Goal: Task Accomplishment & Management: Manage account settings

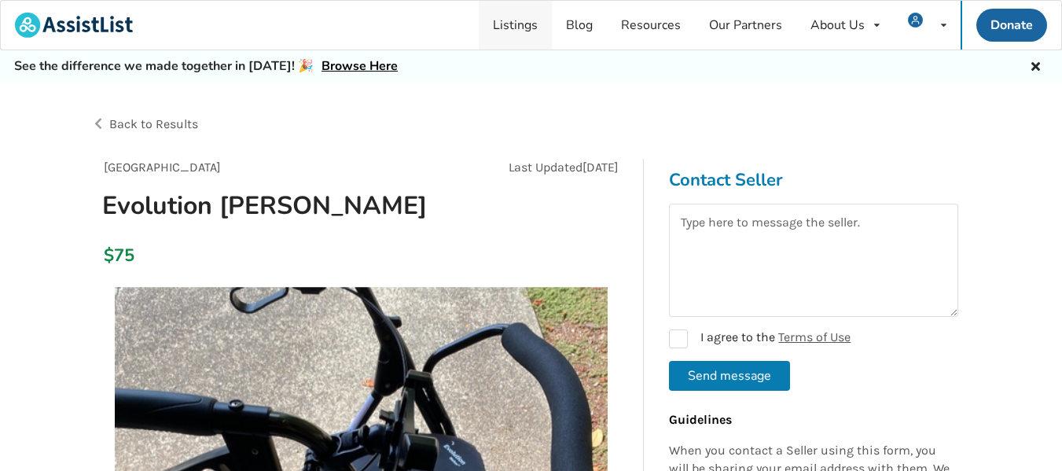
click at [522, 20] on link "Listings" at bounding box center [515, 25] width 73 height 49
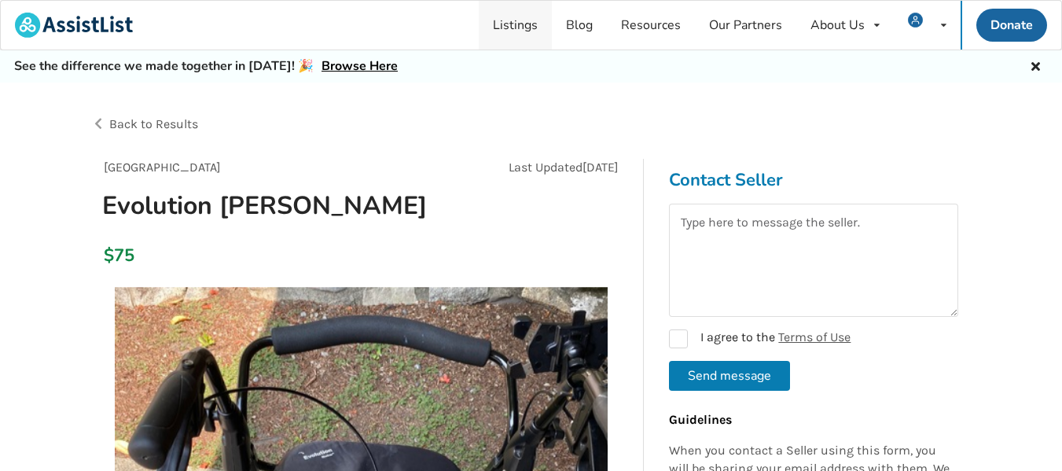
click at [522, 20] on link "Listings" at bounding box center [515, 25] width 73 height 49
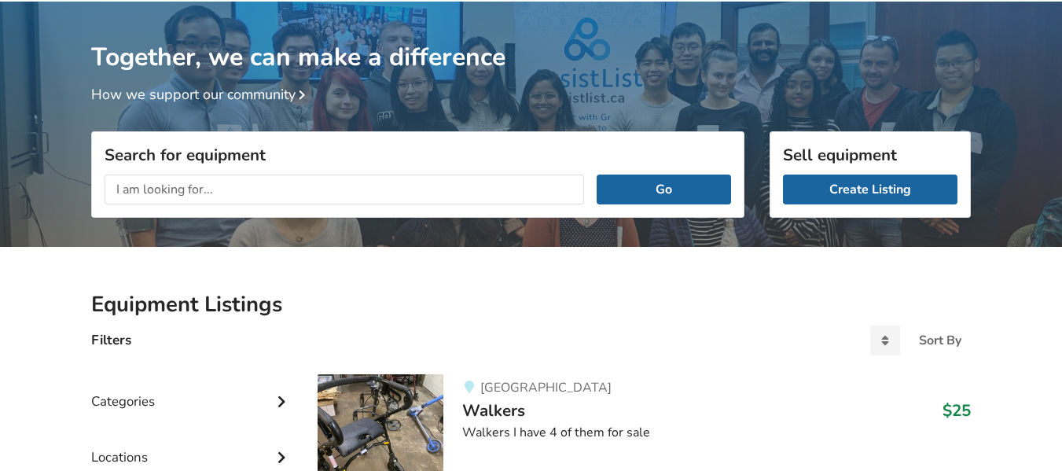
click at [522, 20] on h1 "Together, we can make a difference" at bounding box center [530, 38] width 879 height 72
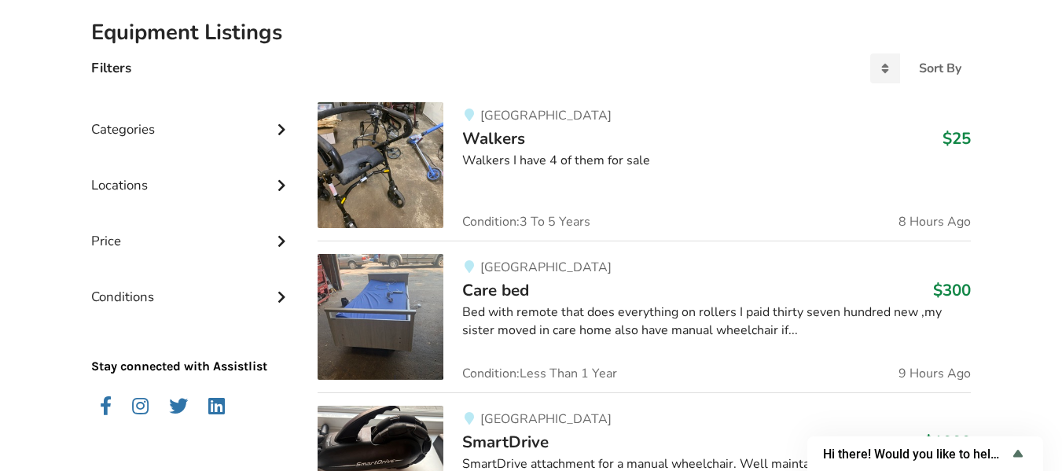
scroll to position [357, 0]
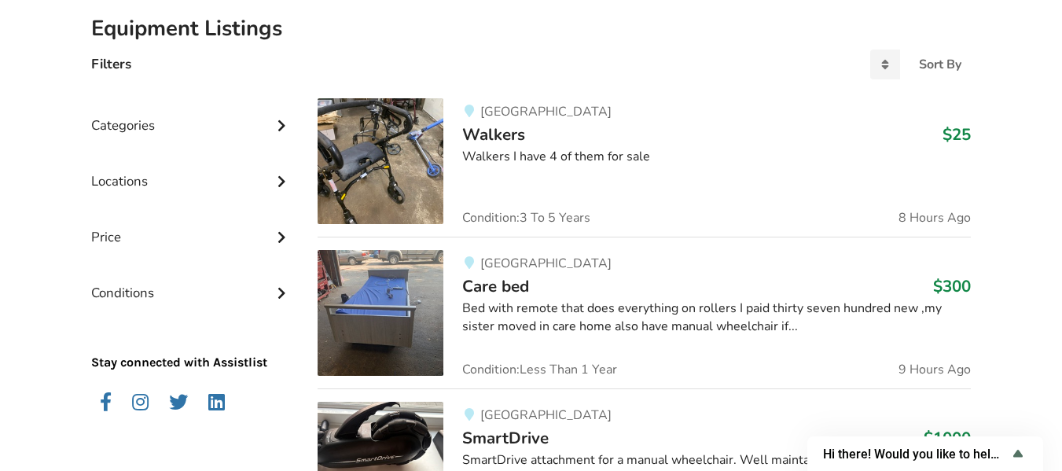
click at [281, 124] on icon at bounding box center [281, 123] width 16 height 13
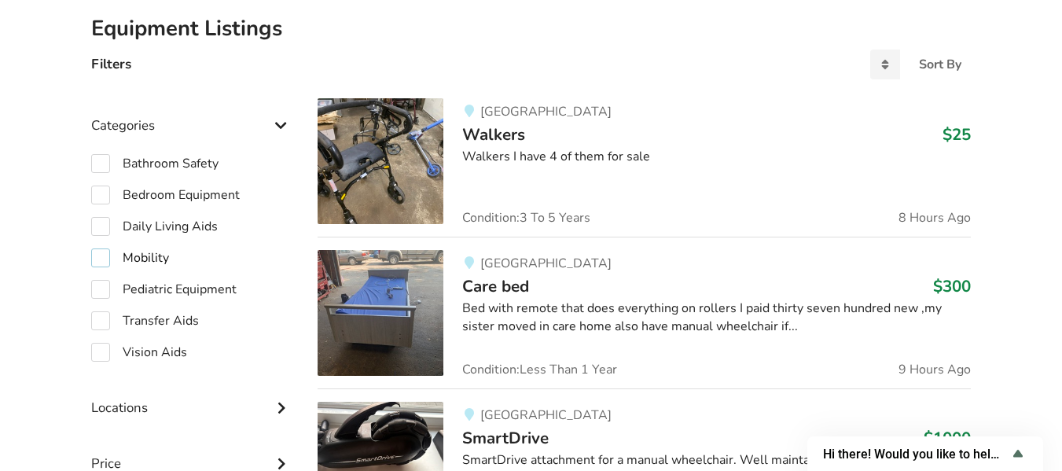
click at [95, 259] on label "Mobility" at bounding box center [130, 257] width 78 height 19
checkbox input "true"
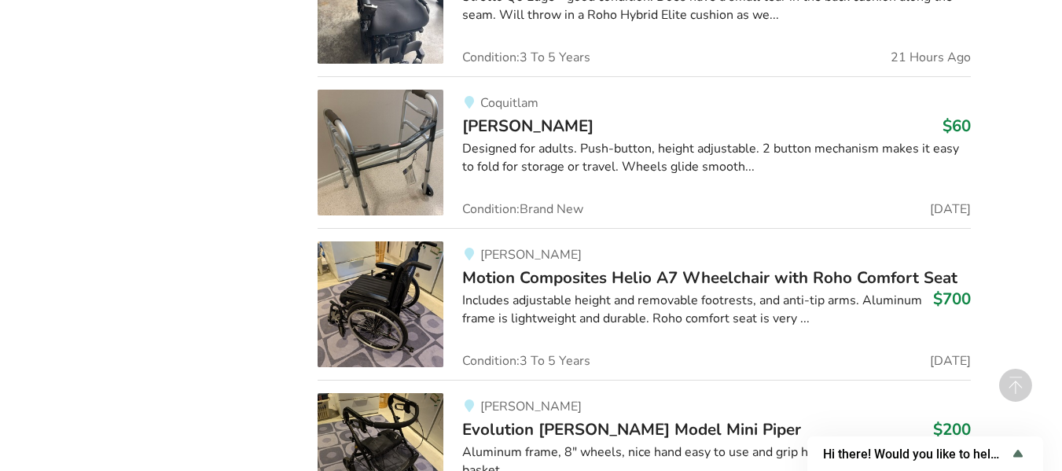
scroll to position [2054, 0]
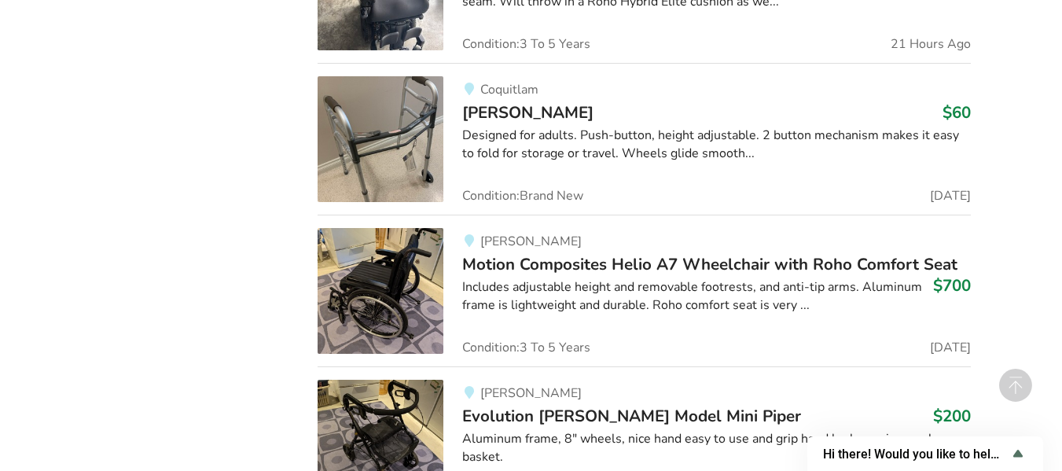
click at [380, 292] on img at bounding box center [380, 291] width 126 height 126
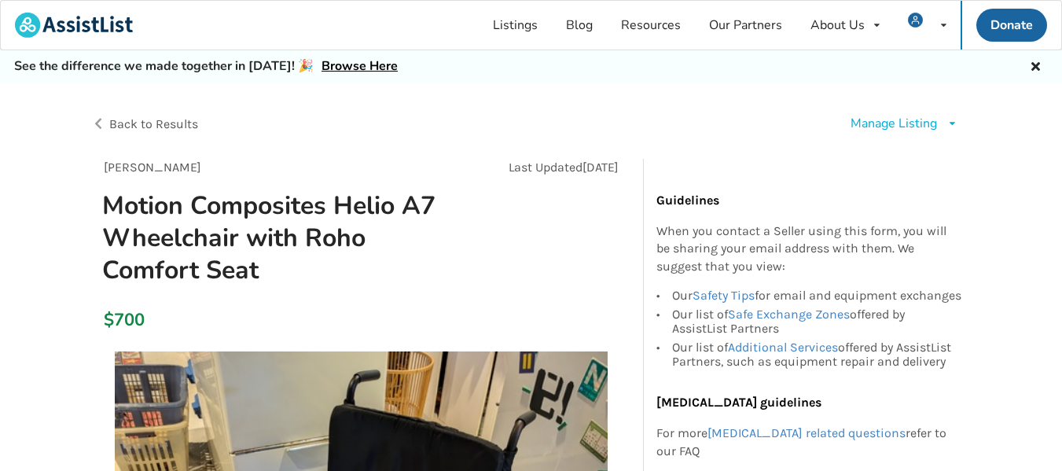
click at [903, 120] on div "Manage Listing" at bounding box center [893, 124] width 86 height 18
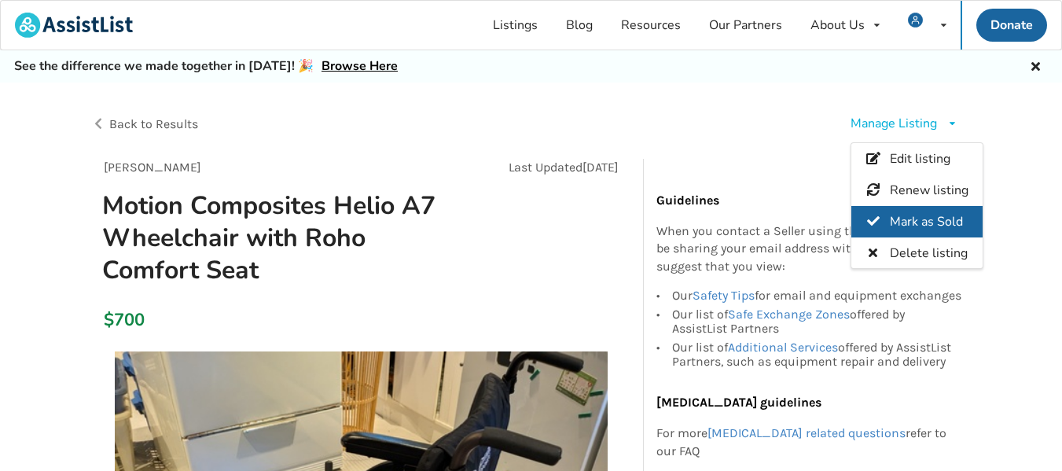
click at [907, 211] on div "Mark as Sold" at bounding box center [916, 220] width 131 height 31
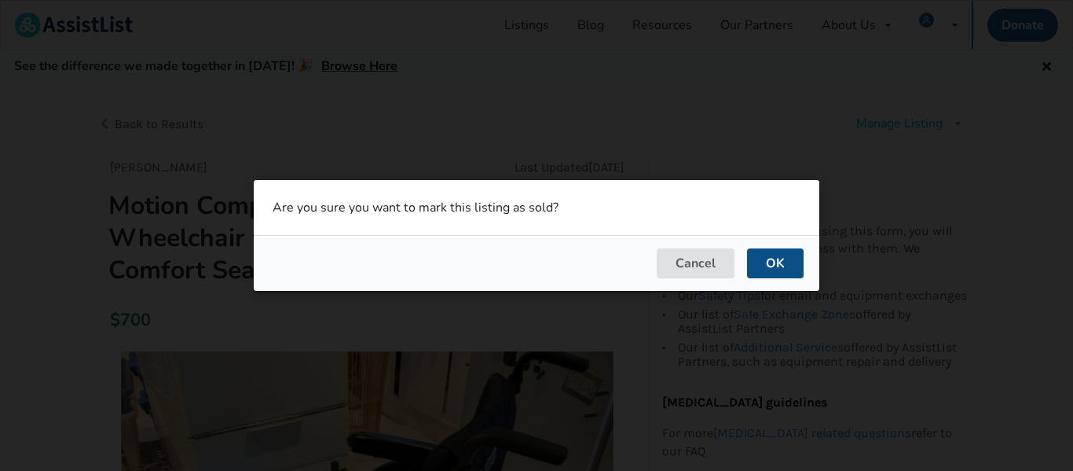
click at [770, 255] on button "OK" at bounding box center [775, 263] width 57 height 30
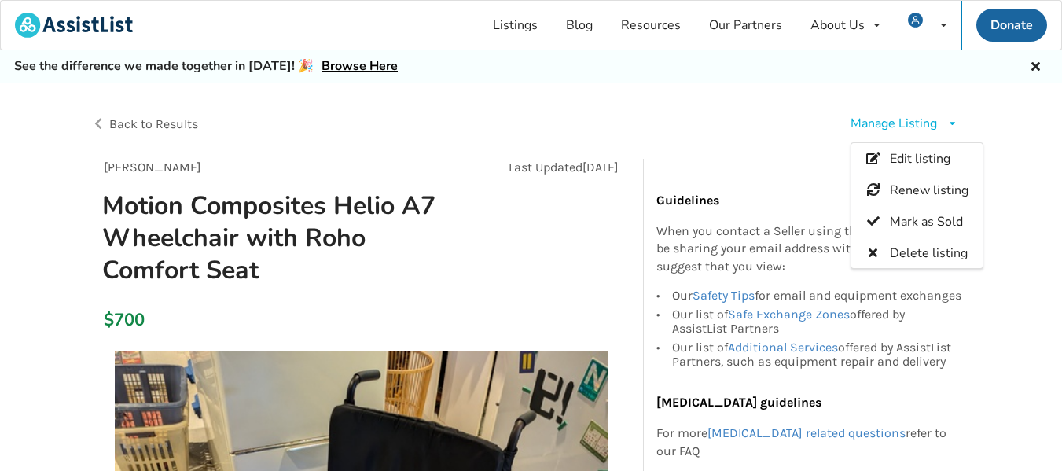
click at [97, 128] on div "Back to Results" at bounding box center [311, 124] width 440 height 44
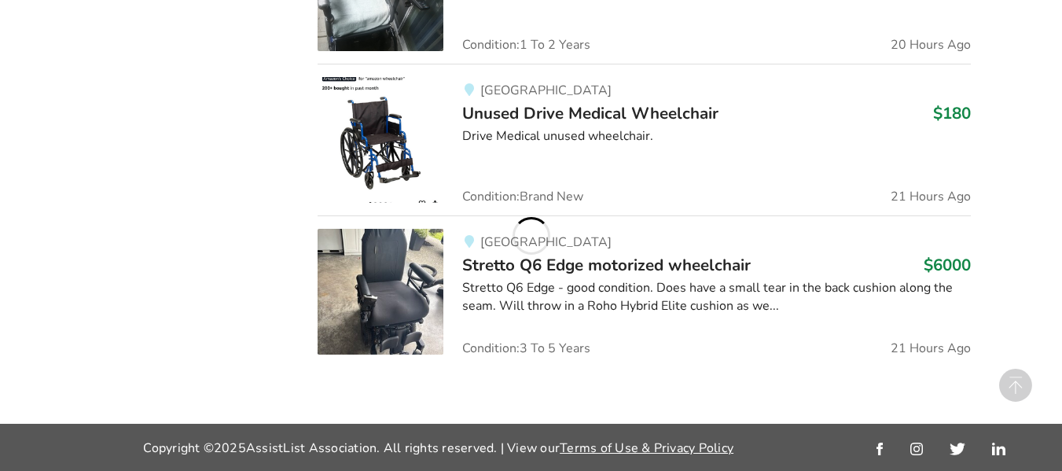
scroll to position [2054, 0]
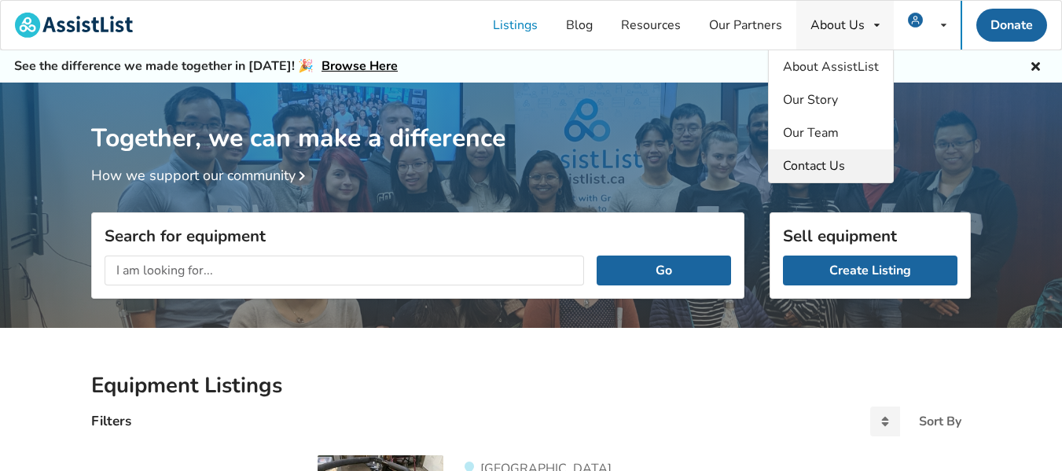
click at [829, 166] on span "Contact Us" at bounding box center [814, 165] width 62 height 17
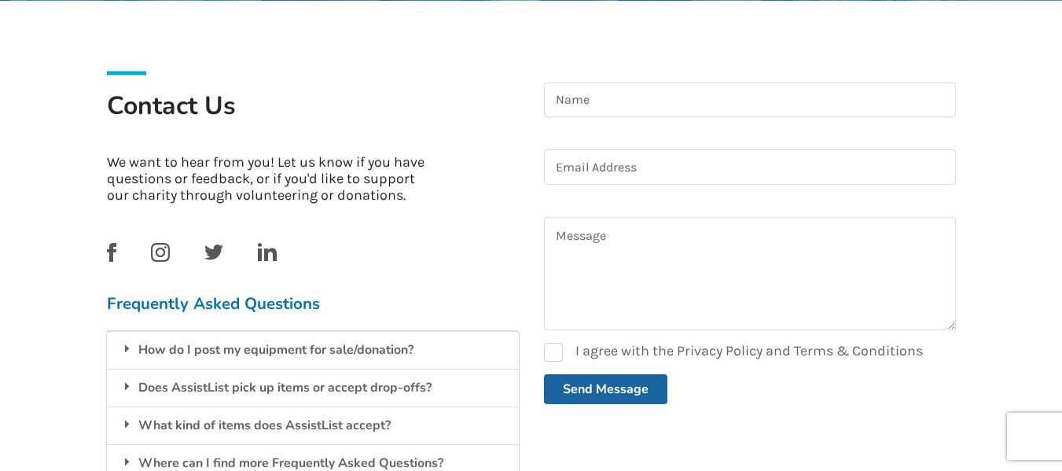
scroll to position [319, 0]
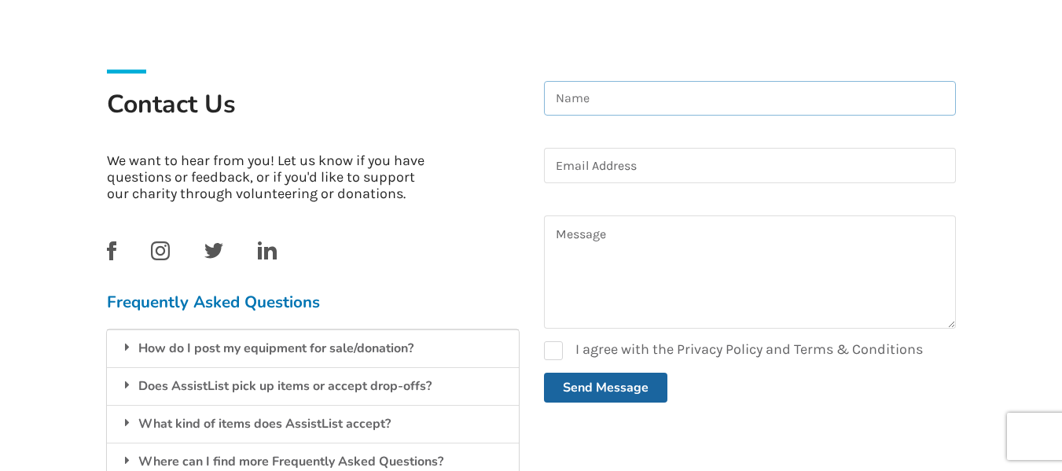
click at [587, 95] on input at bounding box center [750, 98] width 412 height 35
type input "barry azevedo"
type input "bazevedo.1964@gmail.com"
click at [567, 249] on textarea at bounding box center [750, 271] width 412 height 113
click at [567, 228] on textarea at bounding box center [750, 271] width 412 height 113
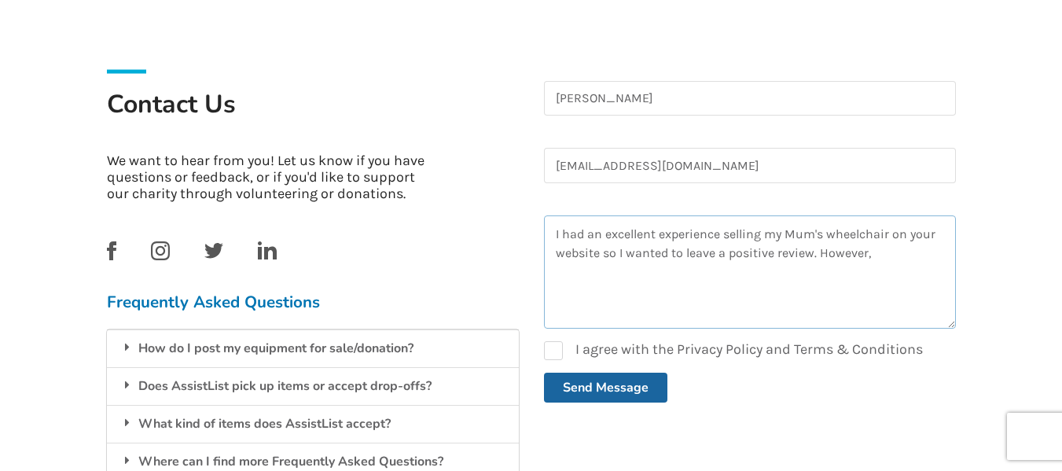
click at [883, 257] on textarea "I had an excellent experience selling my Mum's wheelchair on your website so I …" at bounding box center [750, 271] width 412 height 113
click at [637, 270] on textarea "I had an excellent experience selling my Mum's wheelchair on your website so I …" at bounding box center [750, 271] width 412 height 113
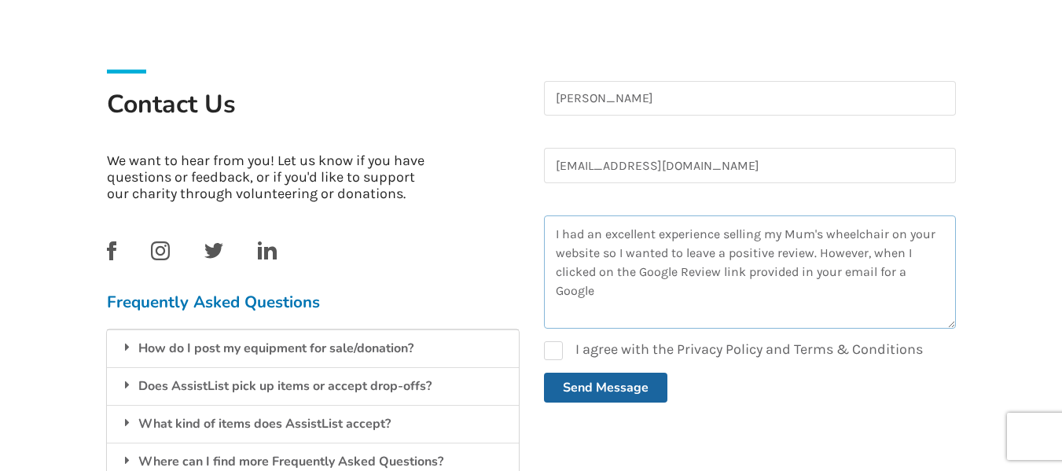
click at [878, 271] on textarea "I had an excellent experience selling my Mum's wheelchair on your website so I …" at bounding box center [750, 271] width 412 height 113
drag, startPoint x: 879, startPoint y: 270, endPoint x: 910, endPoint y: 284, distance: 33.4
click at [910, 284] on textarea "I had an excellent experience selling my Mum's wheelchair on your website so I …" at bounding box center [750, 271] width 412 height 113
click at [710, 286] on textarea "I had an excellent experience selling my Mum's wheelchair on your website so I …" at bounding box center [750, 271] width 412 height 113
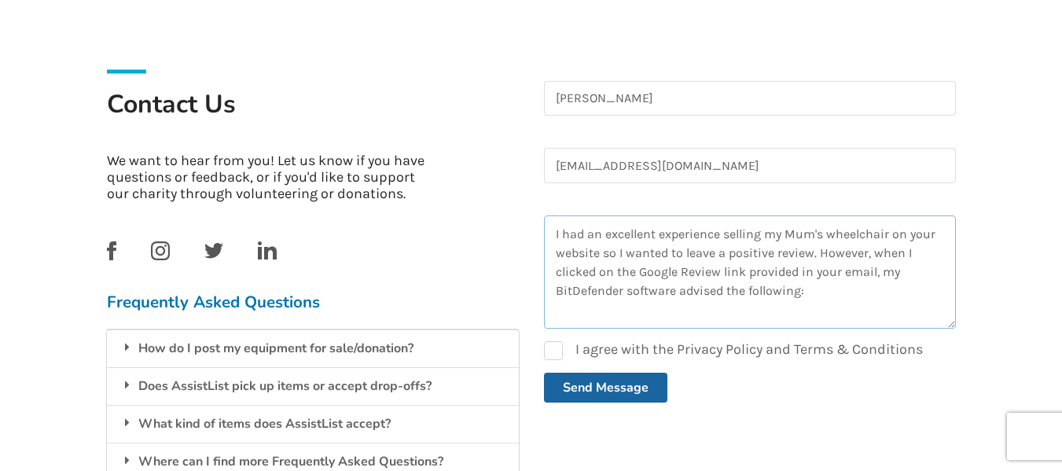
paste textarea "Suspicious page blocked for your protection https://email.mg.assistlist.ca/c/eJ…"
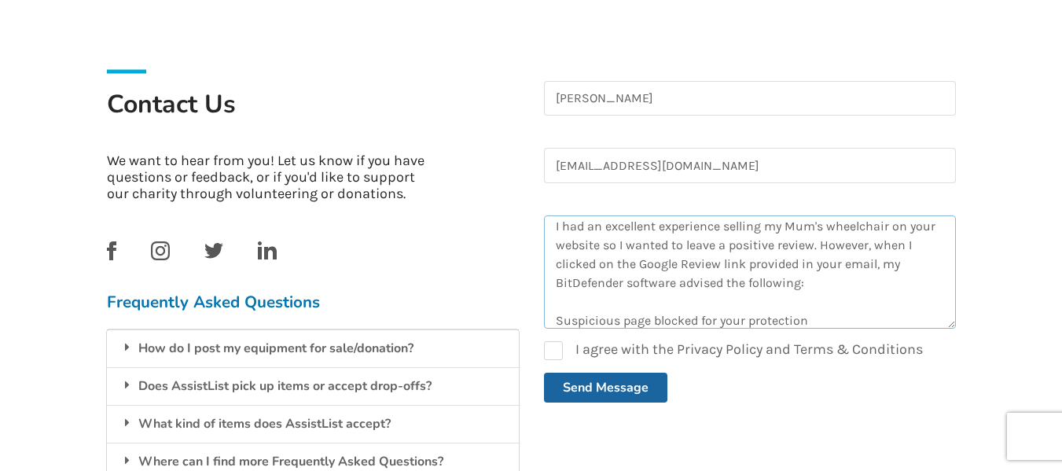
scroll to position [253, 0]
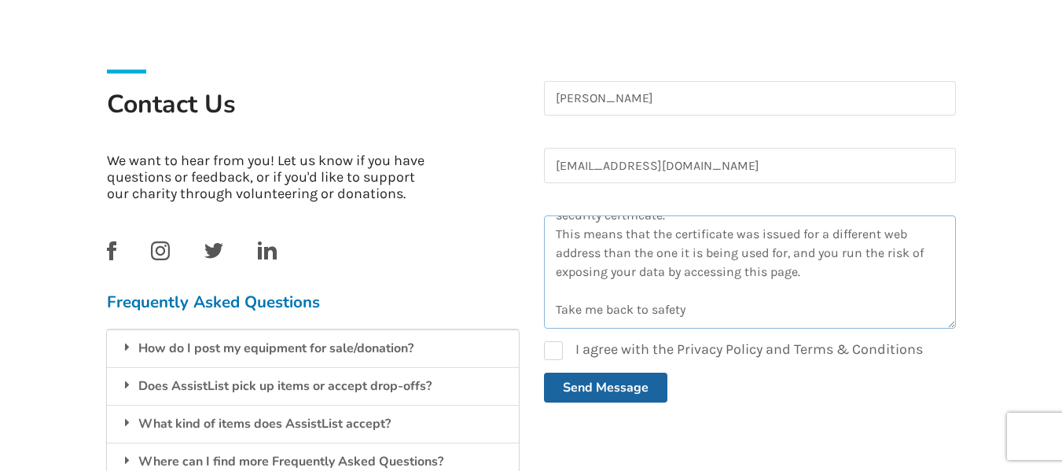
drag, startPoint x: 954, startPoint y: 292, endPoint x: 943, endPoint y: 258, distance: 35.5
click at [943, 258] on textarea "I had an excellent experience selling my Mum's wheelchair on your website so I …" at bounding box center [750, 271] width 412 height 113
click at [573, 297] on textarea "I had an excellent experience selling my Mum's wheelchair on your website so I …" at bounding box center [750, 271] width 412 height 113
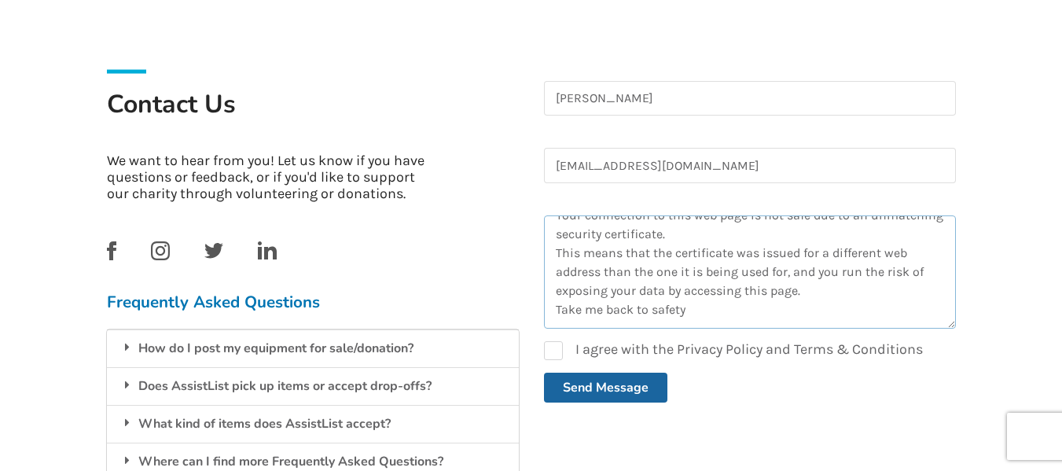
scroll to position [245, 0]
click at [698, 311] on textarea "I had an excellent experience selling my Mum's wheelchair on your website so I …" at bounding box center [750, 271] width 412 height 113
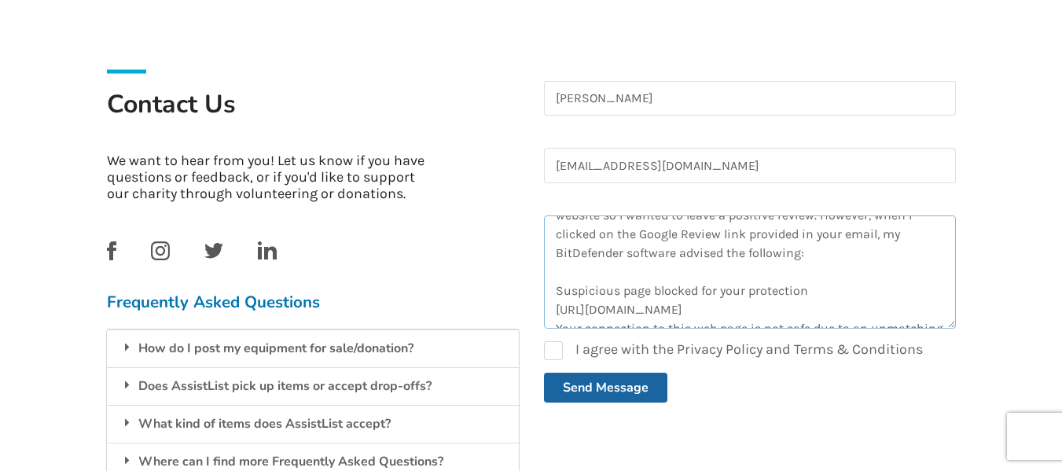
scroll to position [40, 0]
click at [552, 288] on textarea "I had an excellent experience selling my Mum's wheelchair on your website so I …" at bounding box center [750, 271] width 412 height 113
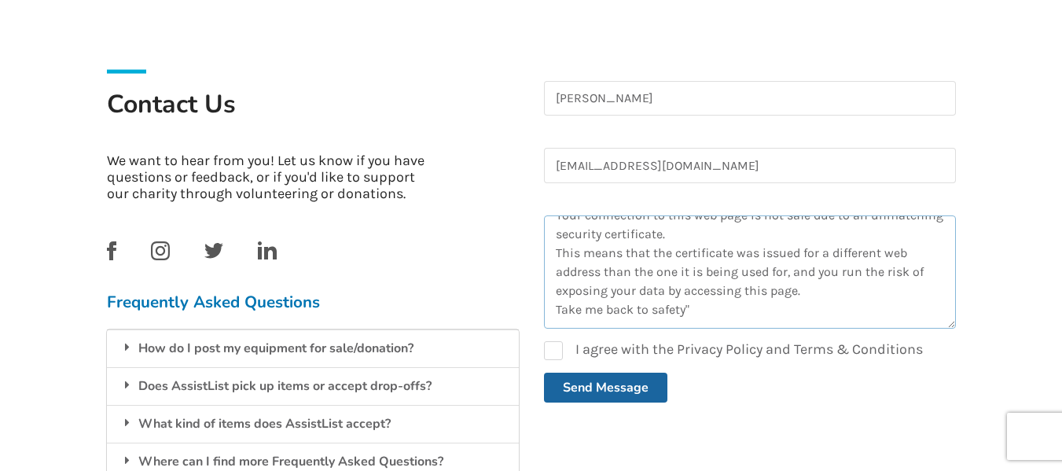
scroll to position [245, 0]
click at [712, 311] on textarea "I had an excellent experience selling my Mum's wheelchair on your website so I …" at bounding box center [750, 271] width 412 height 113
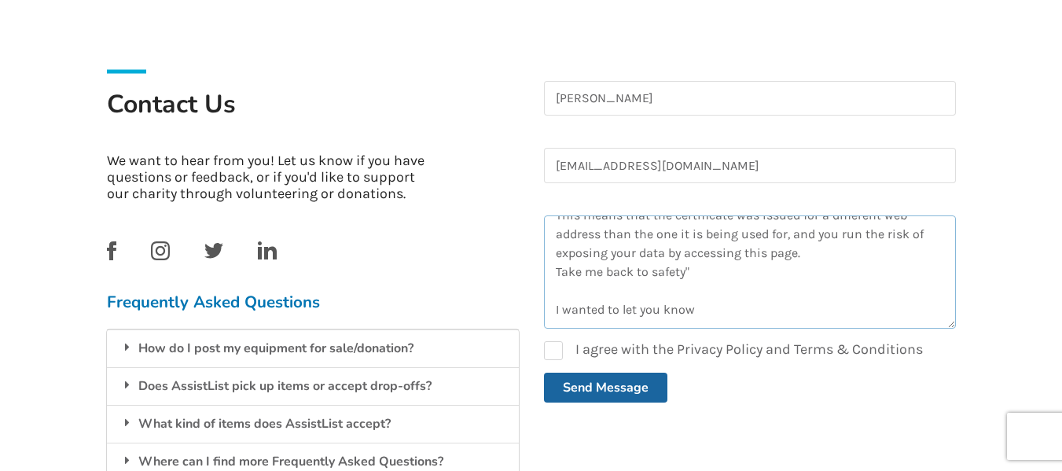
click at [720, 318] on textarea "I had an excellent experience selling my Mum's wheelchair on your website so I …" at bounding box center [750, 271] width 412 height 113
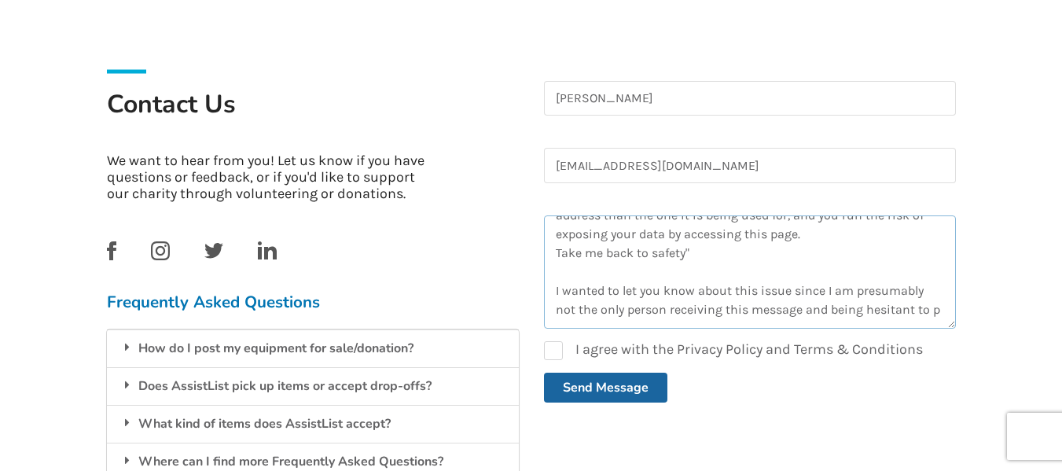
scroll to position [310, 0]
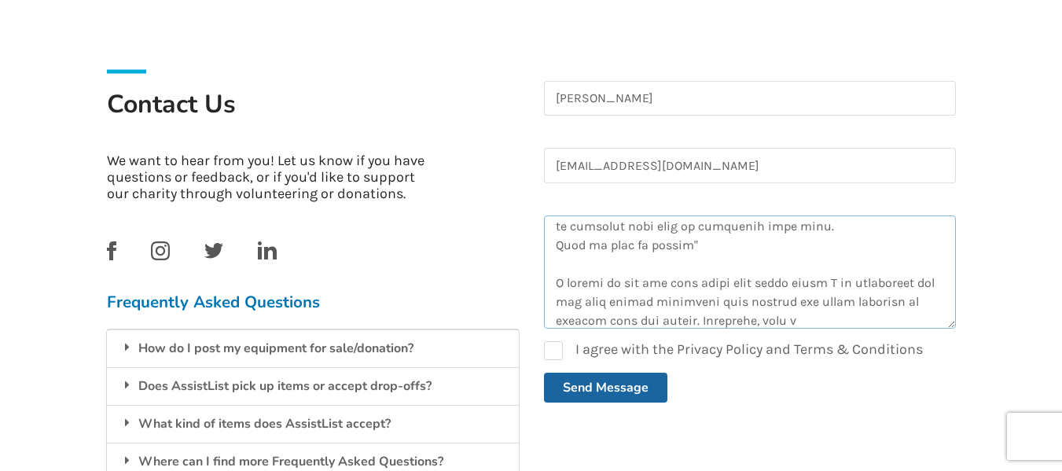
click at [825, 321] on textarea at bounding box center [750, 271] width 412 height 113
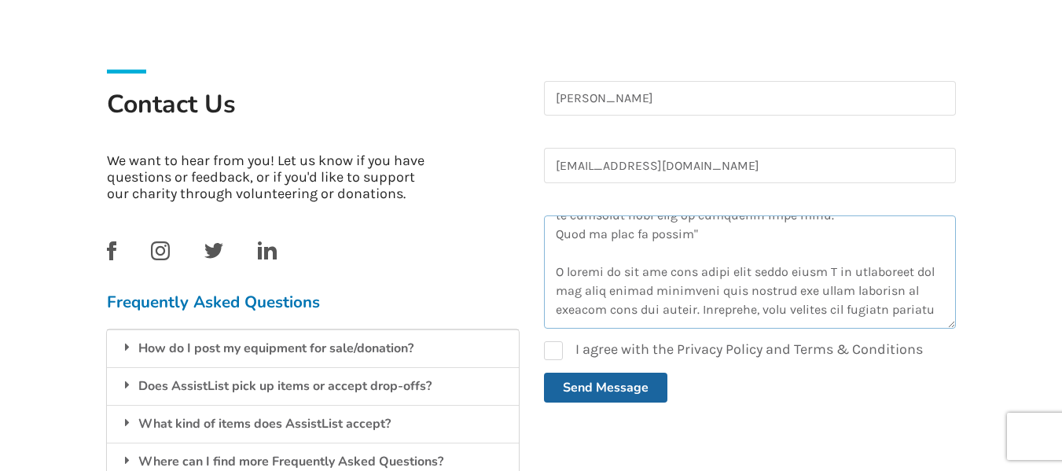
scroll to position [328, 0]
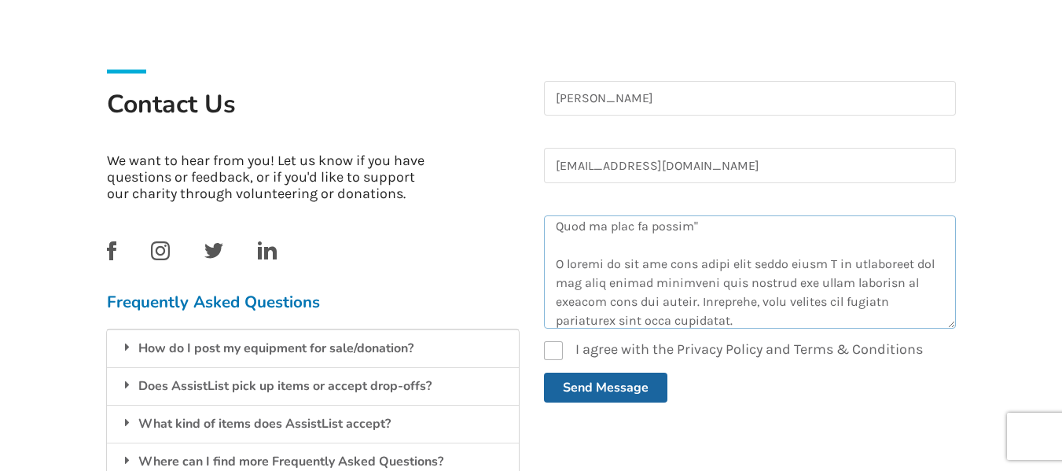
type textarea "I had an excellent experience selling my Mum's wheelchair on your website so I …"
click at [555, 350] on label "I agree with the Privacy Policy and Terms & Conditions" at bounding box center [733, 350] width 379 height 19
checkbox input "true"
click at [609, 391] on button "Send Message" at bounding box center [605, 387] width 123 height 30
checkbox input "false"
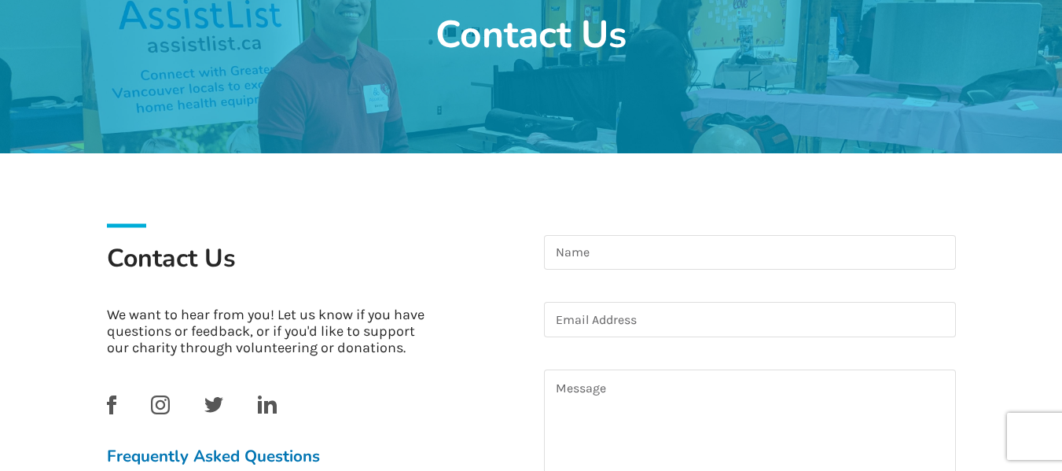
scroll to position [0, 0]
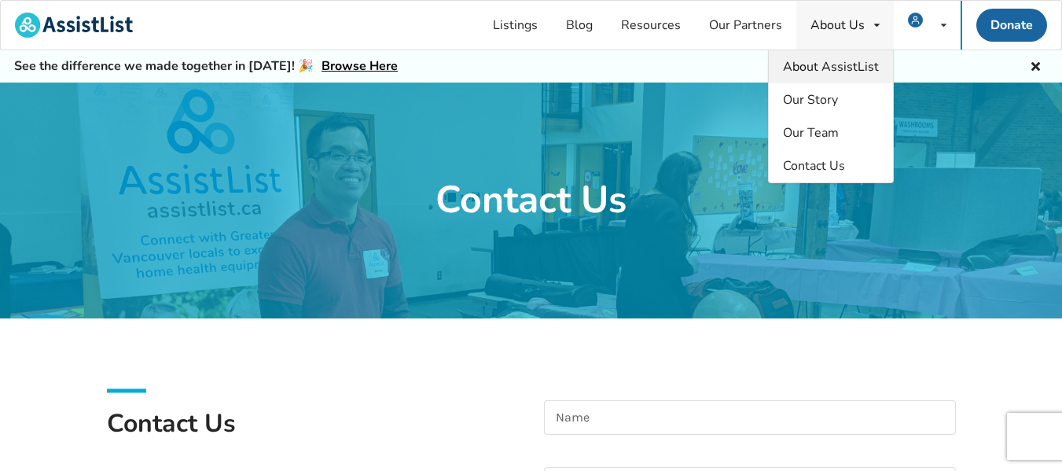
click at [849, 71] on span "About AssistList" at bounding box center [831, 66] width 96 height 17
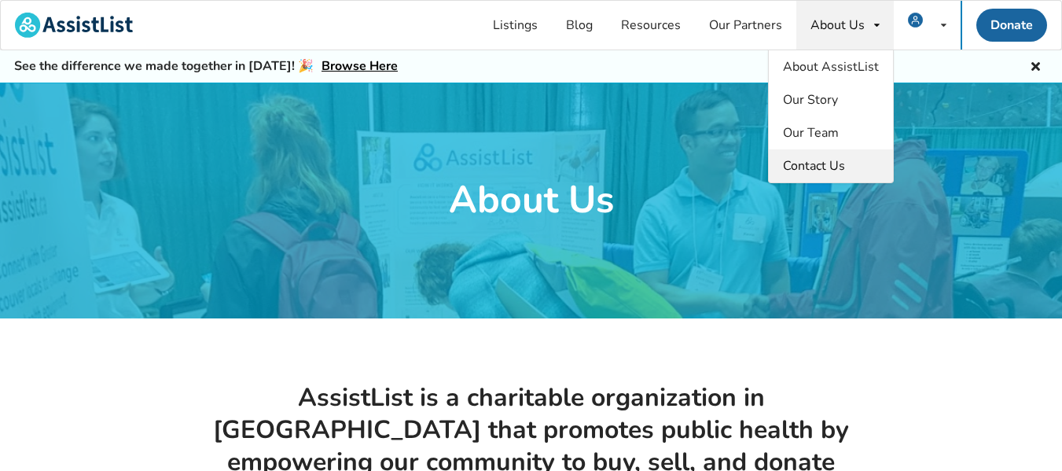
click at [824, 169] on span "Contact Us" at bounding box center [814, 165] width 62 height 17
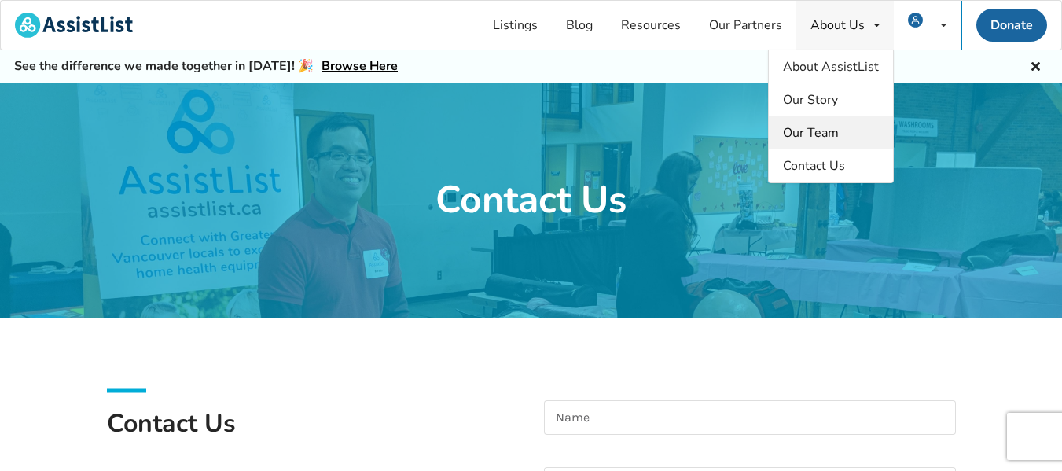
click at [830, 129] on span "Our Team" at bounding box center [811, 132] width 56 height 17
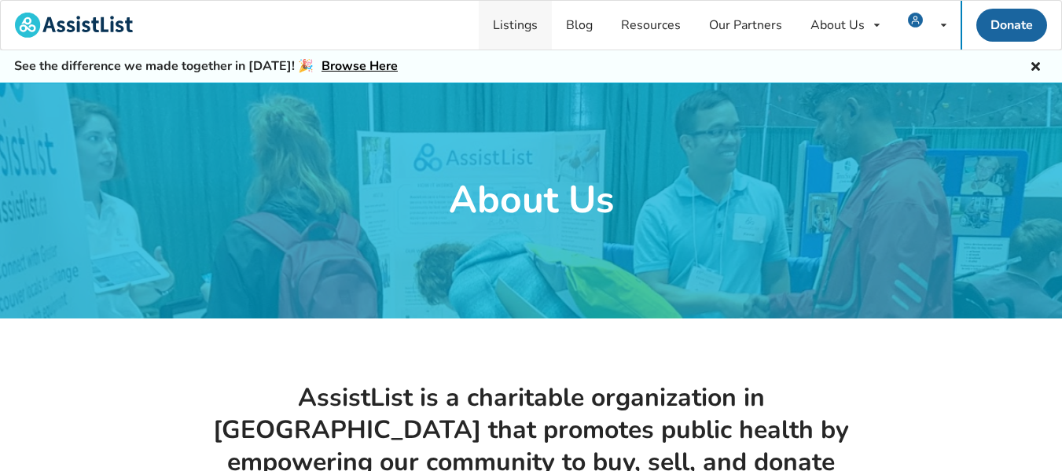
click at [523, 21] on link "Listings" at bounding box center [515, 25] width 73 height 49
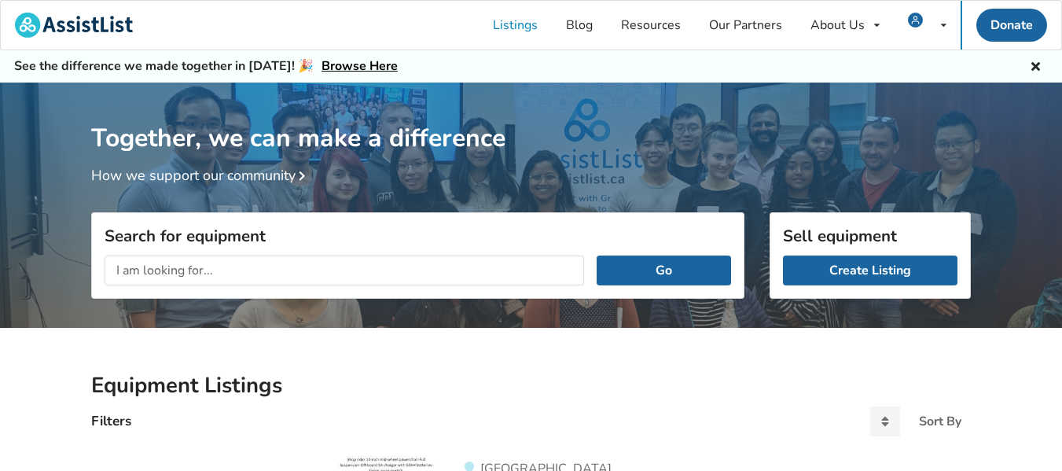
click at [155, 270] on input "text" at bounding box center [344, 270] width 479 height 30
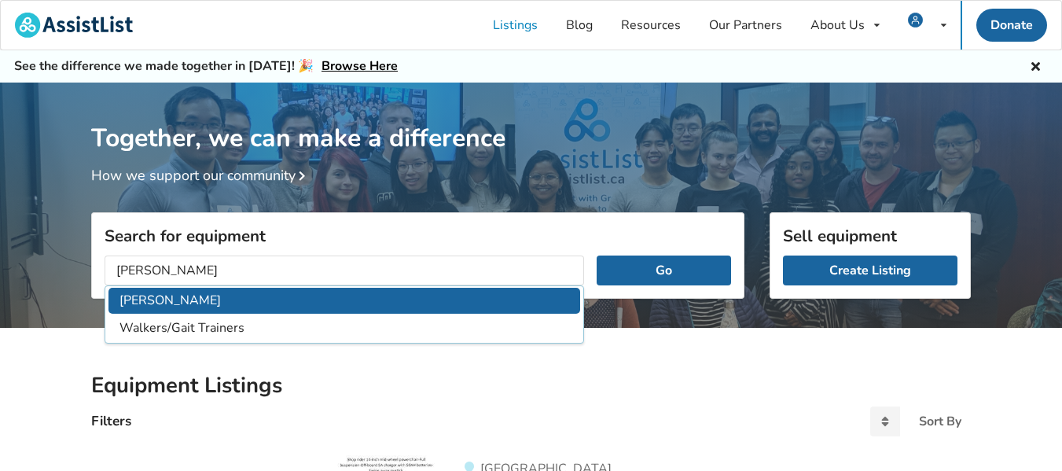
click at [129, 306] on li "Walker" at bounding box center [343, 301] width 471 height 26
type input "Walker"
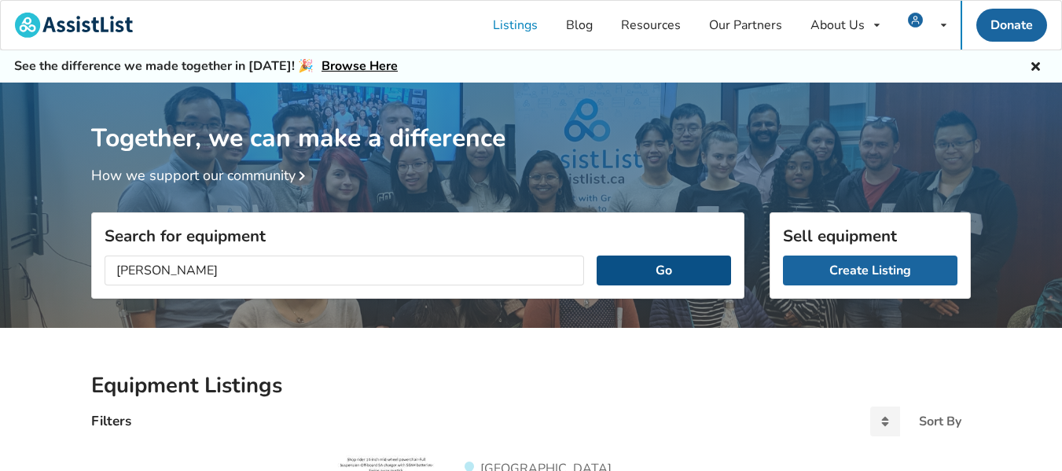
click at [673, 273] on button "Go" at bounding box center [663, 270] width 134 height 30
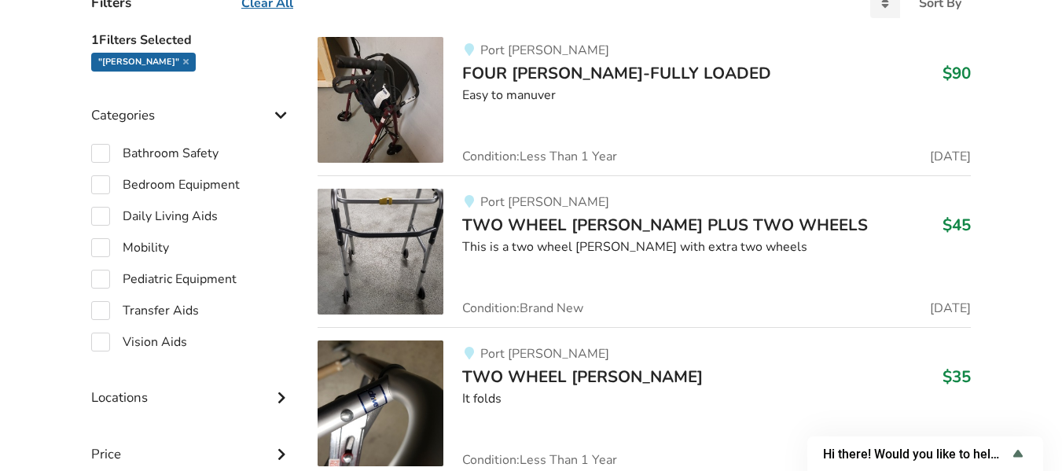
scroll to position [426, 0]
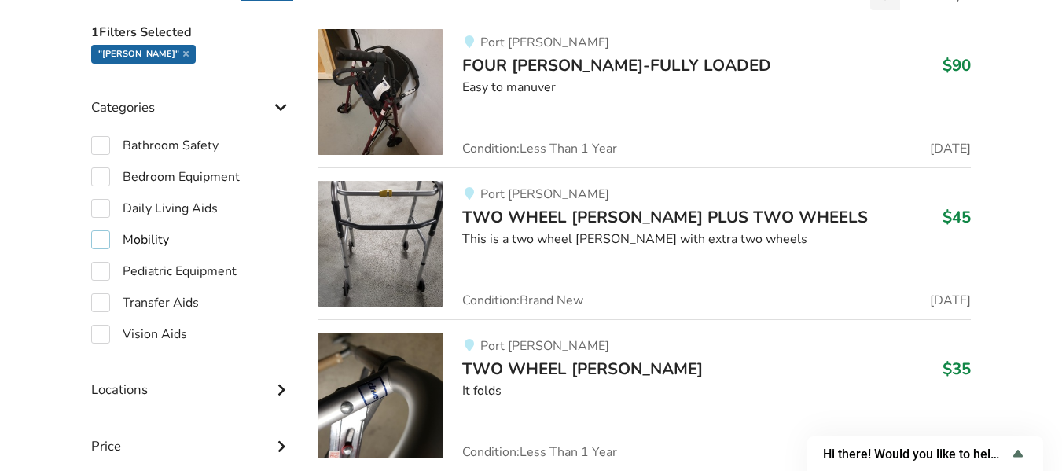
click at [106, 240] on label "Mobility" at bounding box center [130, 239] width 78 height 19
checkbox input "true"
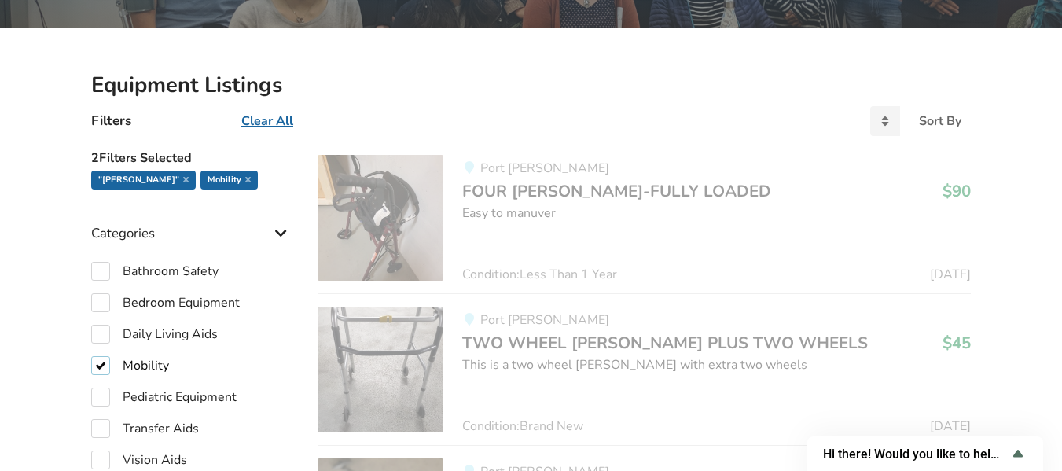
scroll to position [288, 0]
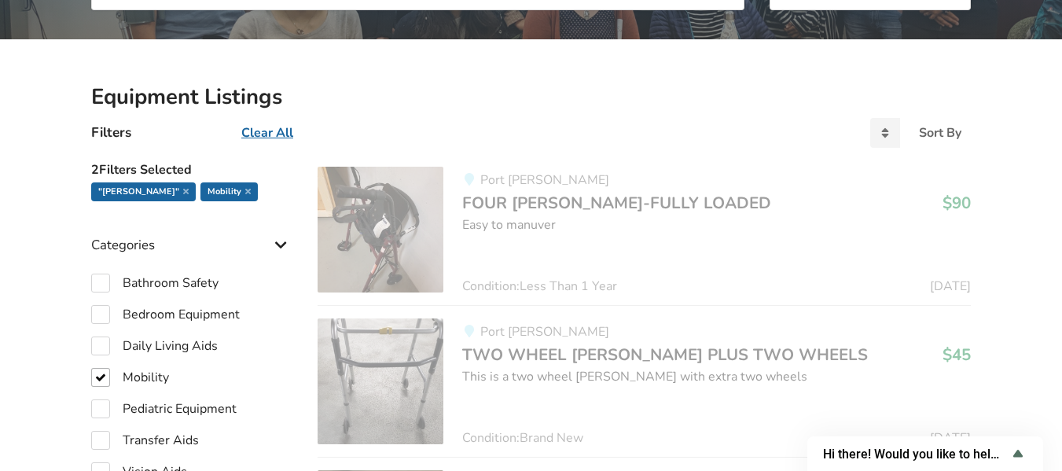
click at [372, 236] on img at bounding box center [380, 230] width 126 height 126
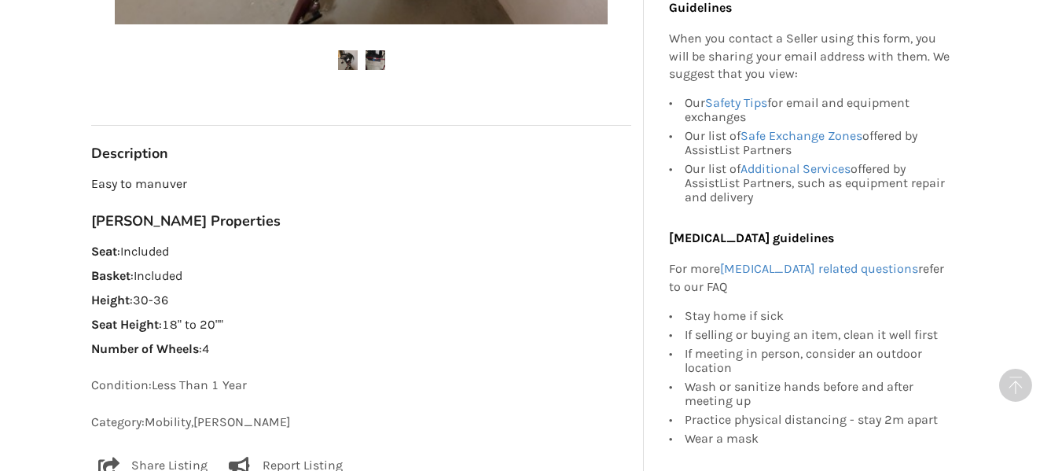
scroll to position [699, 0]
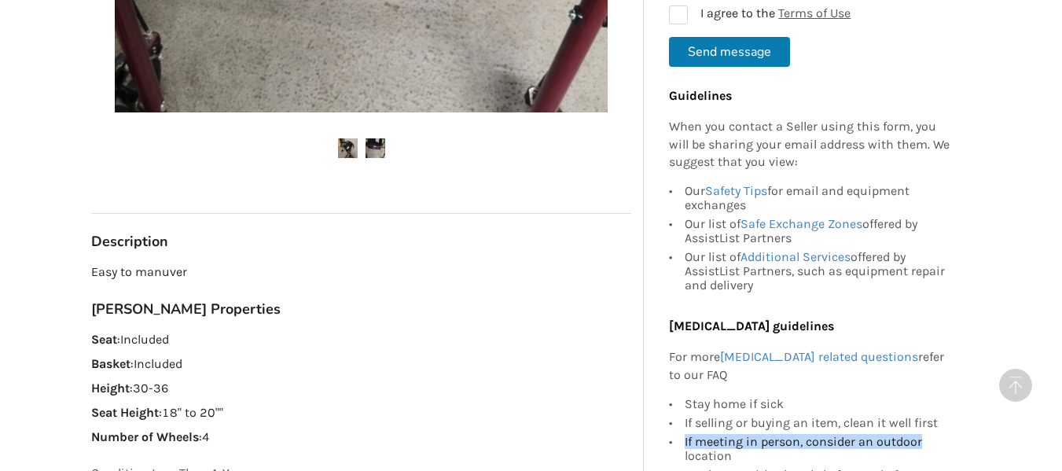
drag, startPoint x: 1026, startPoint y: 60, endPoint x: 1040, endPoint y: 44, distance: 21.1
click at [1040, 44] on div "Back to Results Port Moody Last Updated Aug 17 FOUR WHELL WALKER-FULLY LOADED $…" at bounding box center [531, 360] width 1062 height 1954
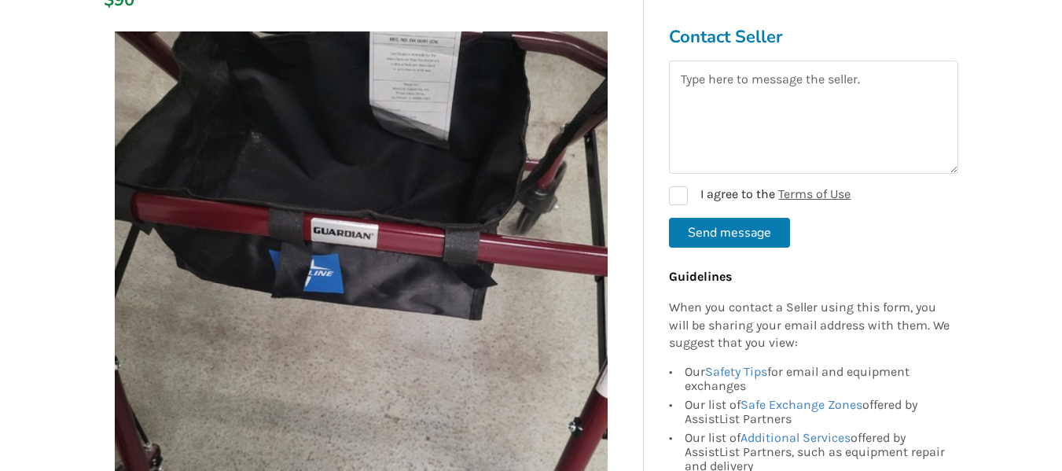
scroll to position [0, 0]
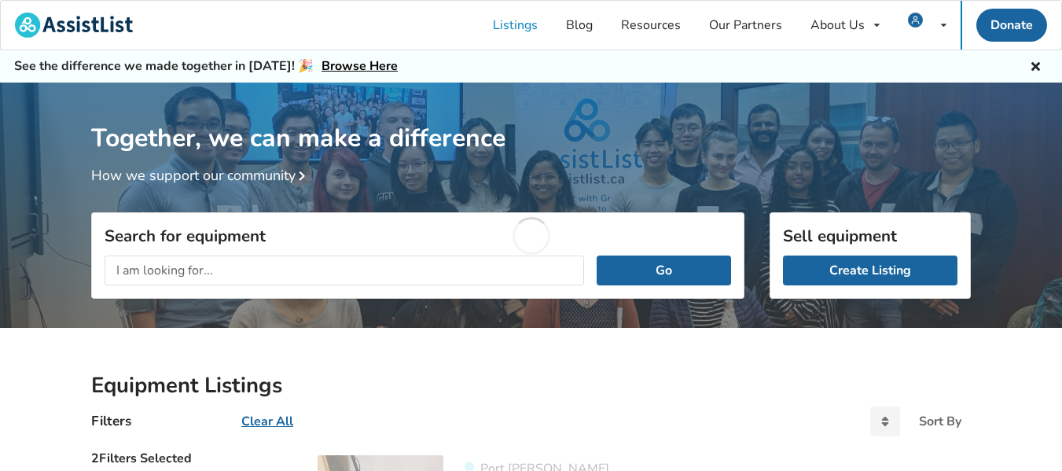
scroll to position [288, 0]
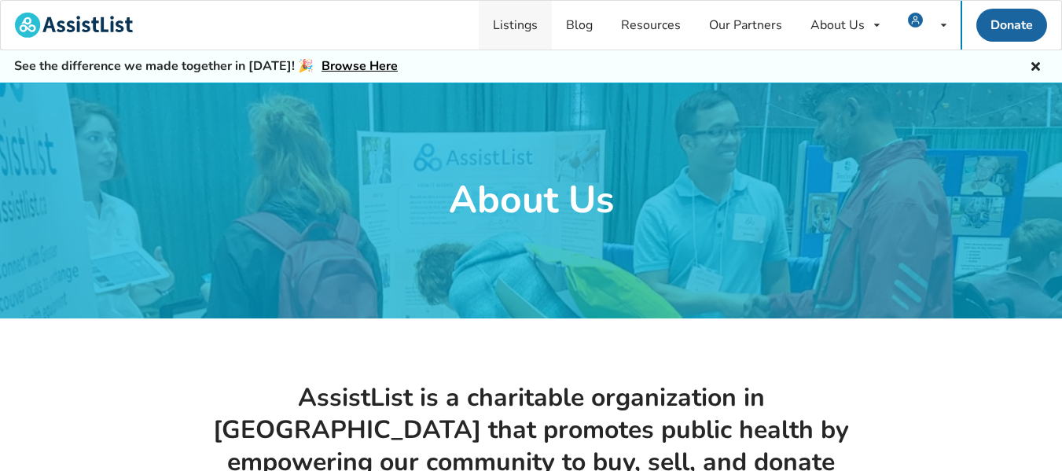
click at [525, 24] on link "Listings" at bounding box center [515, 25] width 73 height 49
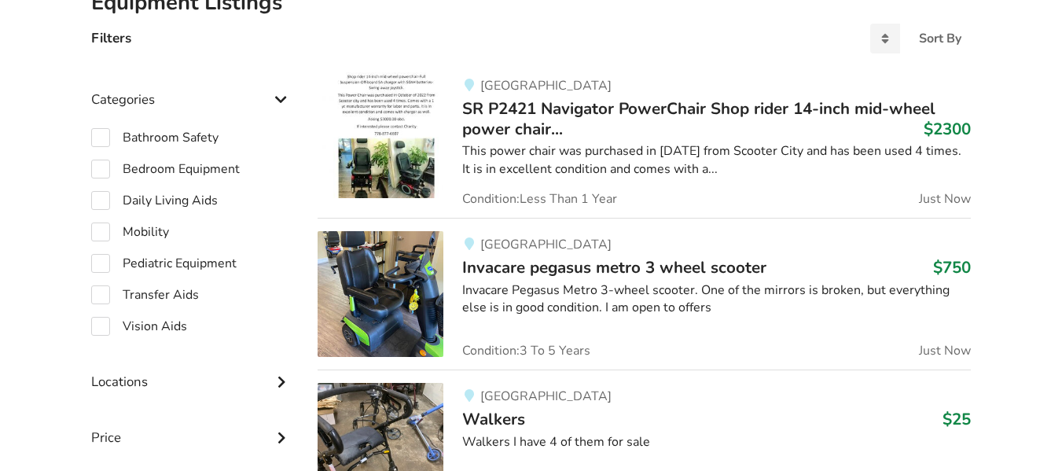
scroll to position [387, 0]
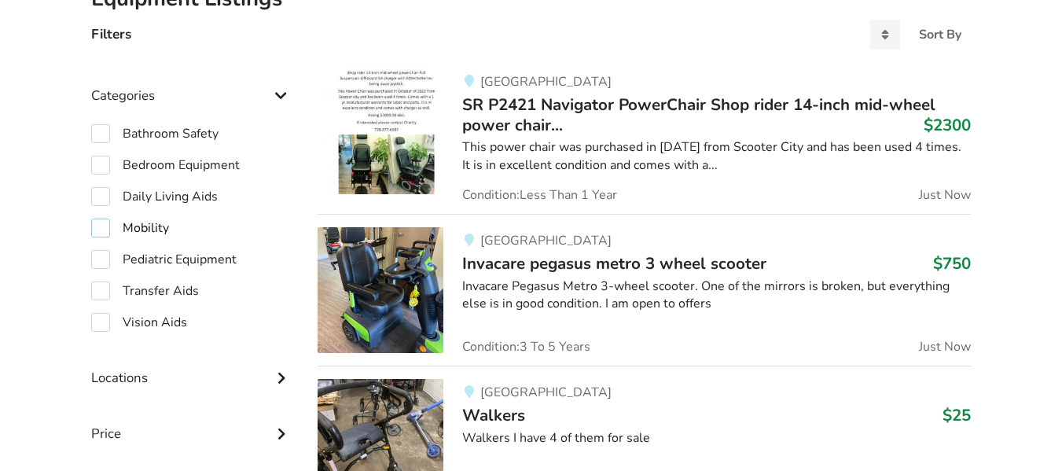
click at [105, 226] on label "Mobility" at bounding box center [130, 227] width 78 height 19
checkbox input "true"
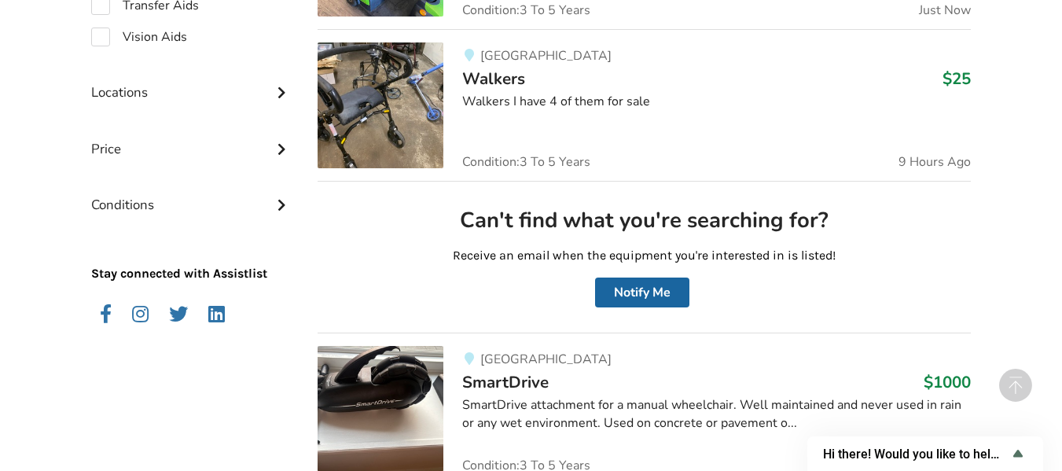
scroll to position [668, 0]
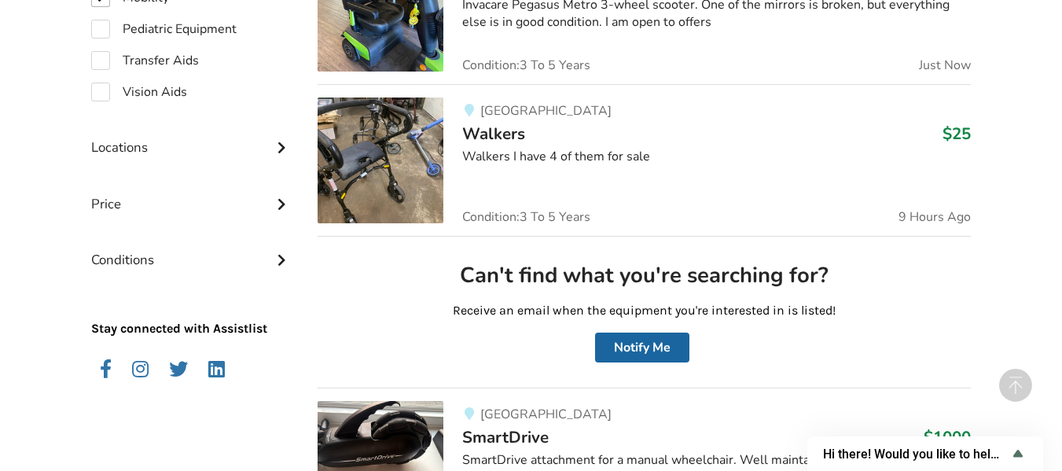
click at [411, 143] on img at bounding box center [380, 160] width 126 height 126
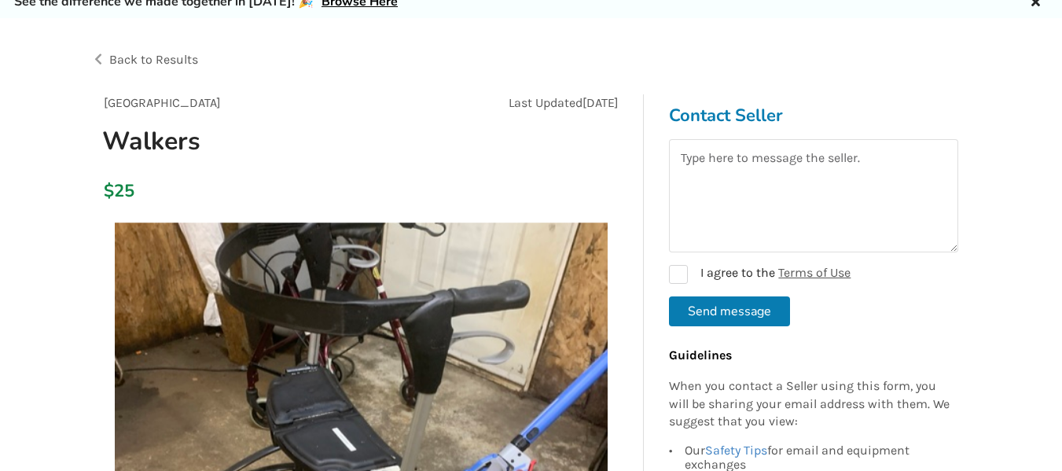
scroll to position [21, 0]
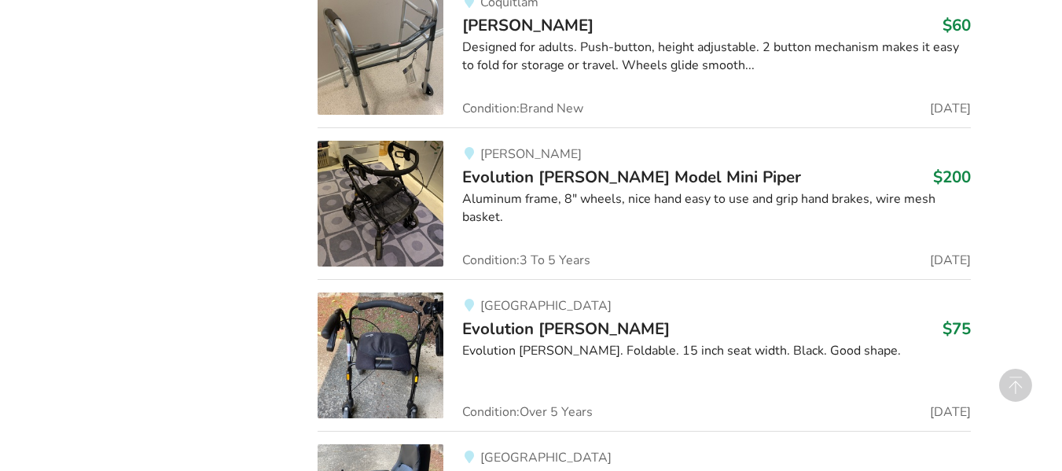
scroll to position [2466, 0]
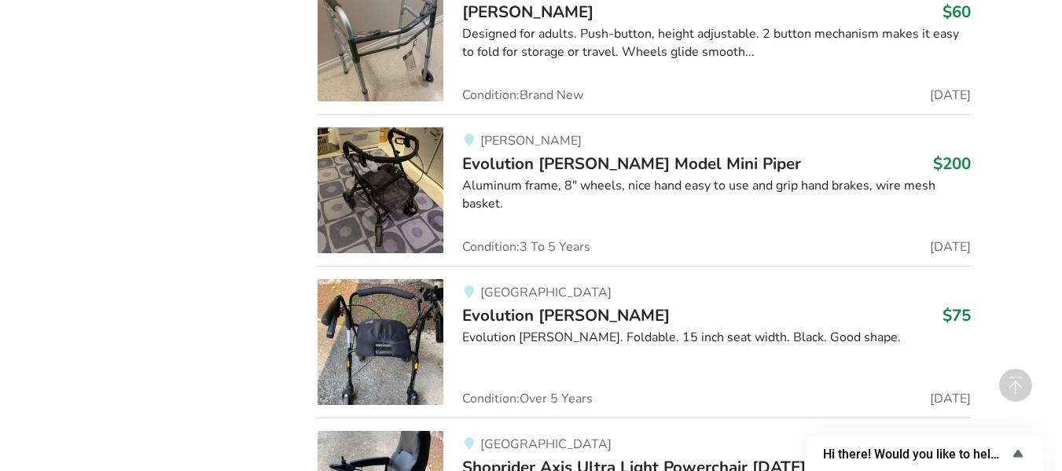
click at [369, 200] on img at bounding box center [380, 190] width 126 height 126
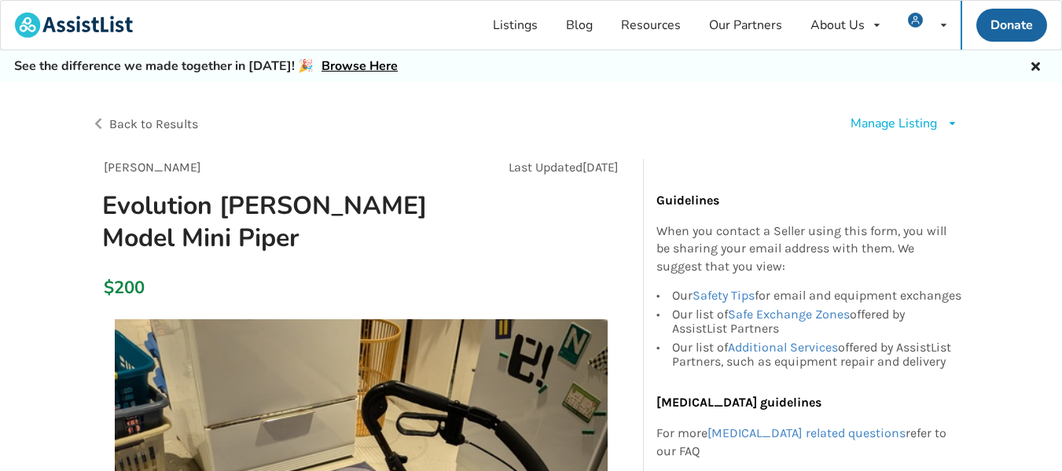
click at [899, 122] on div "Manage Listing" at bounding box center [893, 124] width 86 height 18
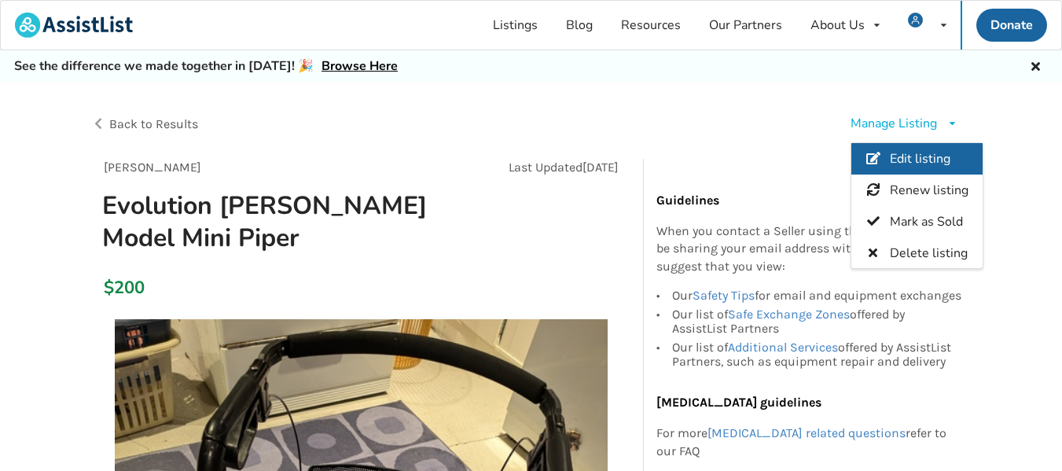
click at [915, 154] on span "Edit listing" at bounding box center [919, 158] width 61 height 17
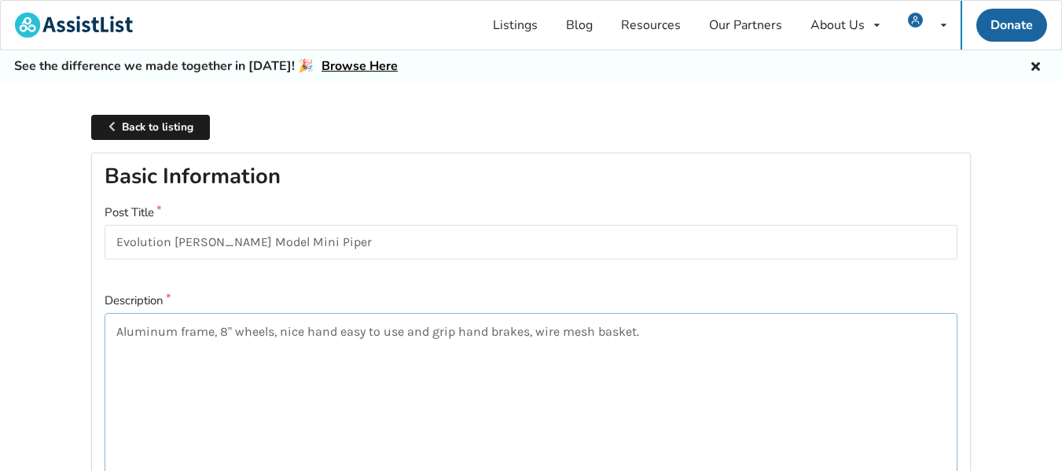
click at [116, 329] on textarea "Aluminum frame, 8" wheels, nice hand easy to use and grip hand brakes, wire mes…" at bounding box center [531, 416] width 853 height 207
click at [268, 329] on textarea "Like new. Aluminum frame, 8" wheels, nice hand easy to use and grip hand brakes…" at bounding box center [531, 416] width 853 height 207
click at [176, 332] on textarea "Like new. Aluminum frame (light weight), 8" wheels, nice hand easy to use and g…" at bounding box center [531, 416] width 853 height 207
click at [115, 332] on textarea "Like new. aluminum frame (light weight), 8" wheels, nice hand easy to use and g…" at bounding box center [531, 416] width 853 height 207
click at [231, 328] on textarea "Excellent condition, like new. aluminum frame (light weight), 8" wheels, nice h…" at bounding box center [531, 416] width 853 height 207
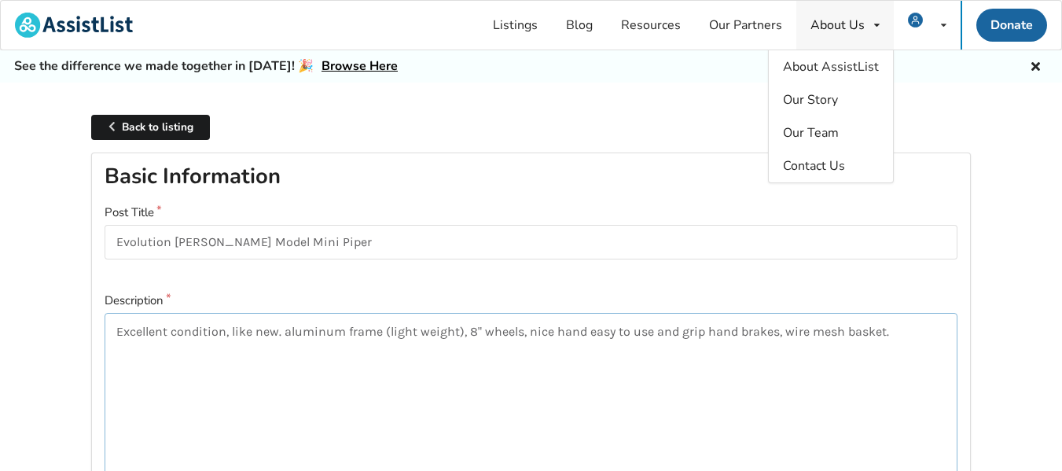
type textarea "Excellent condition, like new. aluminum frame (light weight), 8" wheels, nice h…"
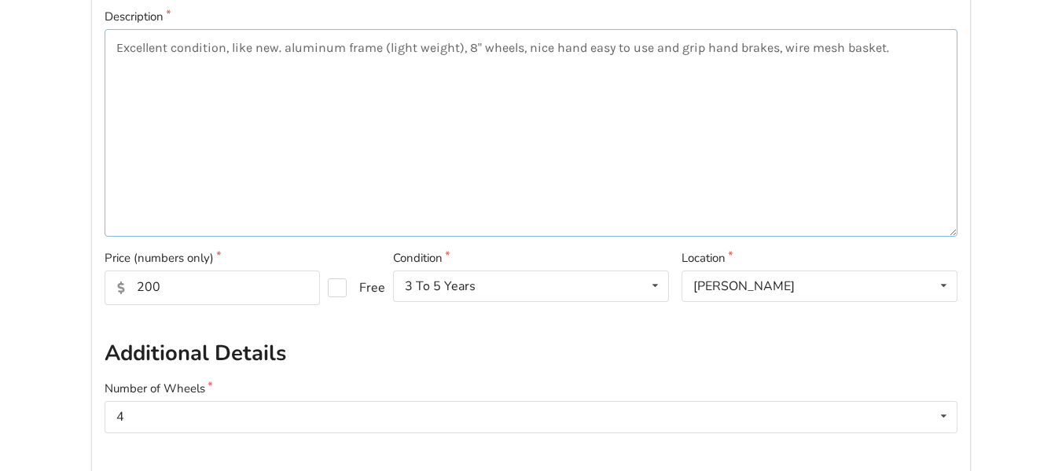
scroll to position [295, 0]
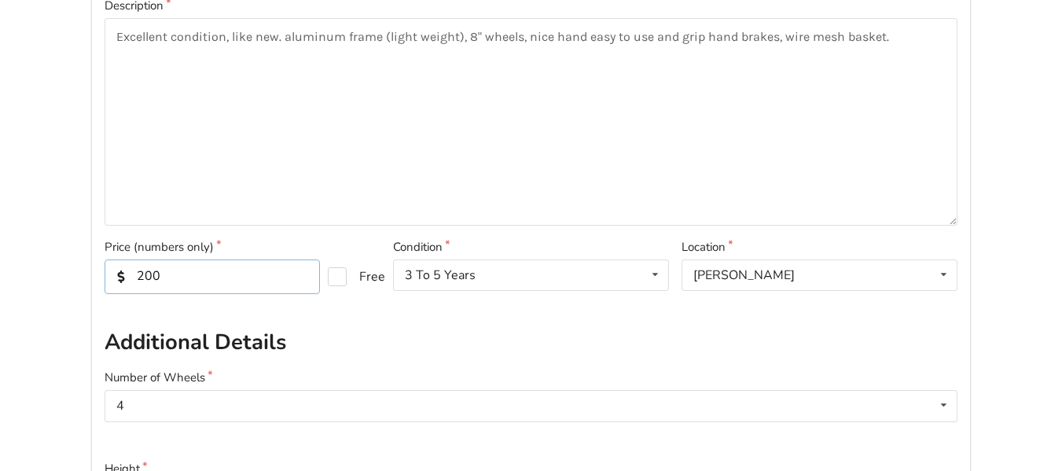
click at [142, 274] on input "200" at bounding box center [212, 276] width 215 height 35
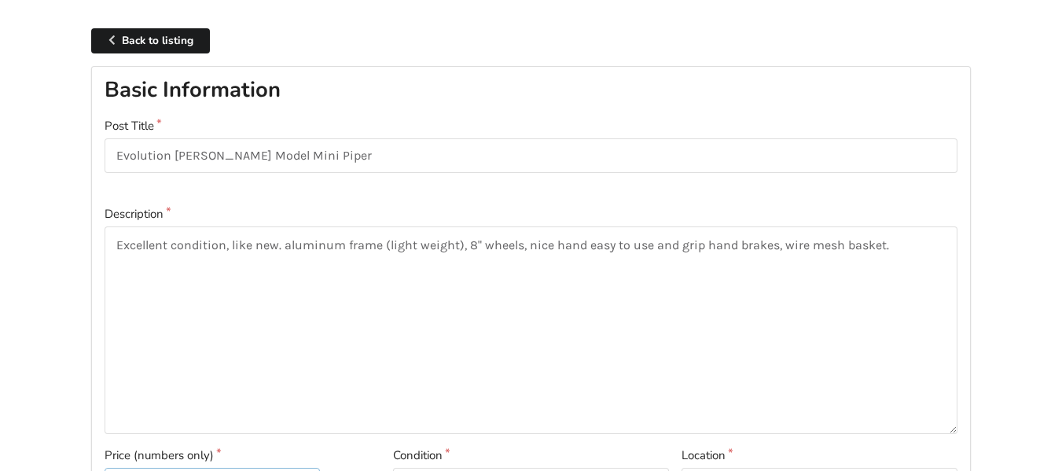
scroll to position [50, 0]
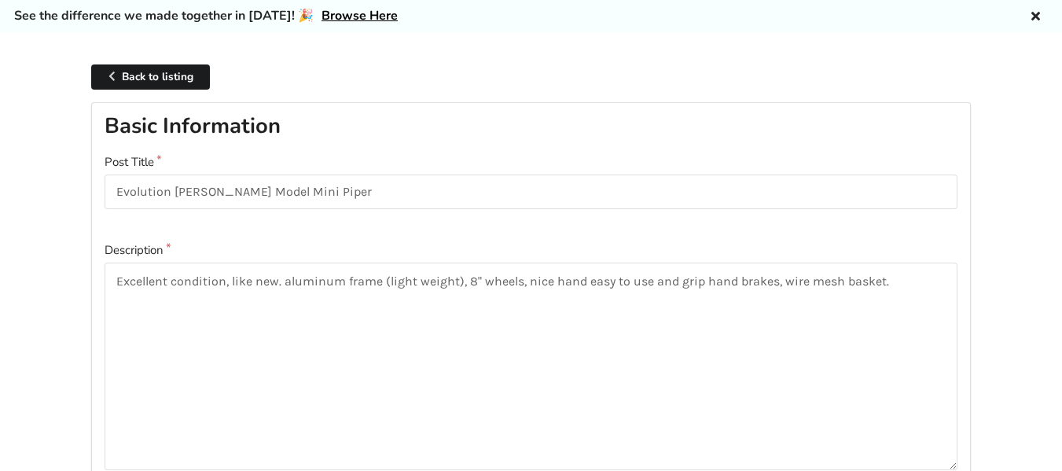
type input "100"
click at [910, 288] on textarea "Excellent condition, like new. aluminum frame (light weight), 8" wheels, nice h…" at bounding box center [531, 365] width 853 height 207
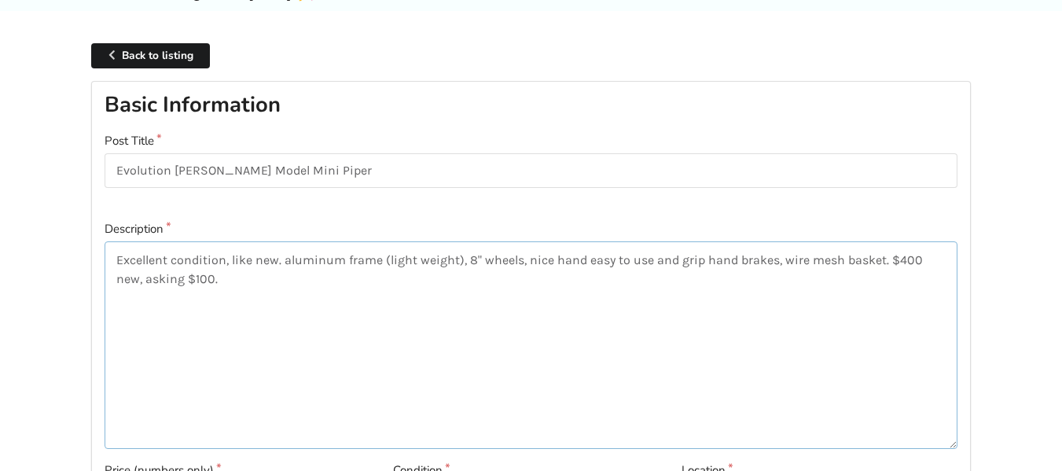
scroll to position [75, 0]
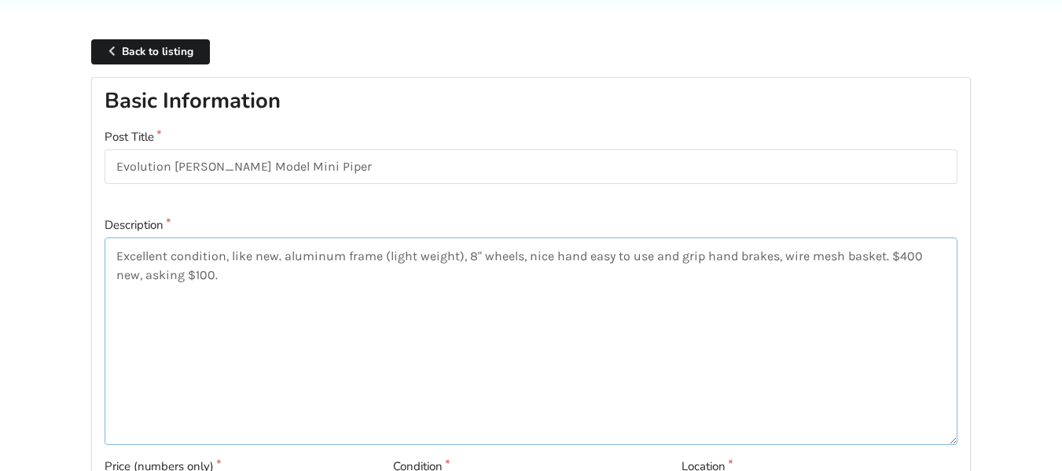
type textarea "Excellent condition, like new. aluminum frame (light weight), 8" wheels, nice h…"
click at [339, 169] on input "Evolution [PERSON_NAME] Model Mini Piper" at bounding box center [531, 166] width 853 height 35
type input "Evolution [PERSON_NAME] Model Mini Piper"
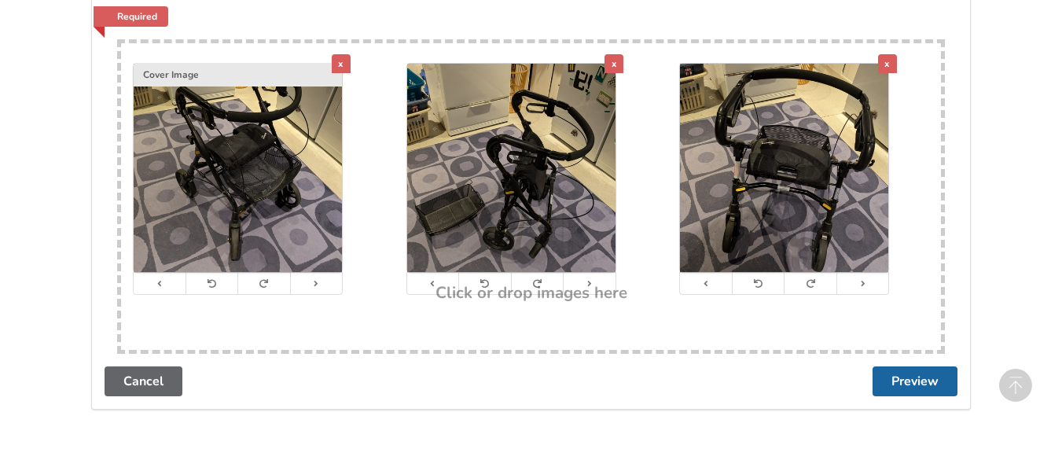
scroll to position [1551, 0]
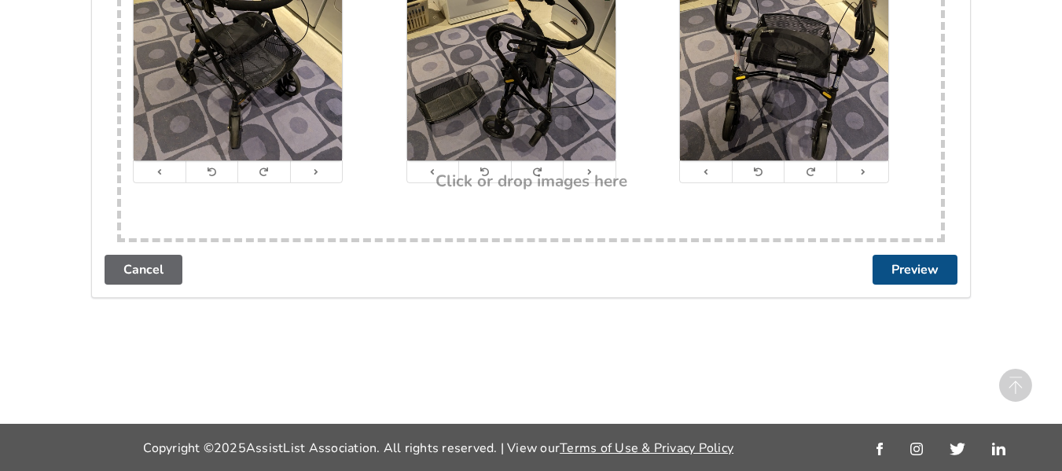
click at [916, 263] on button "Preview" at bounding box center [914, 270] width 85 height 30
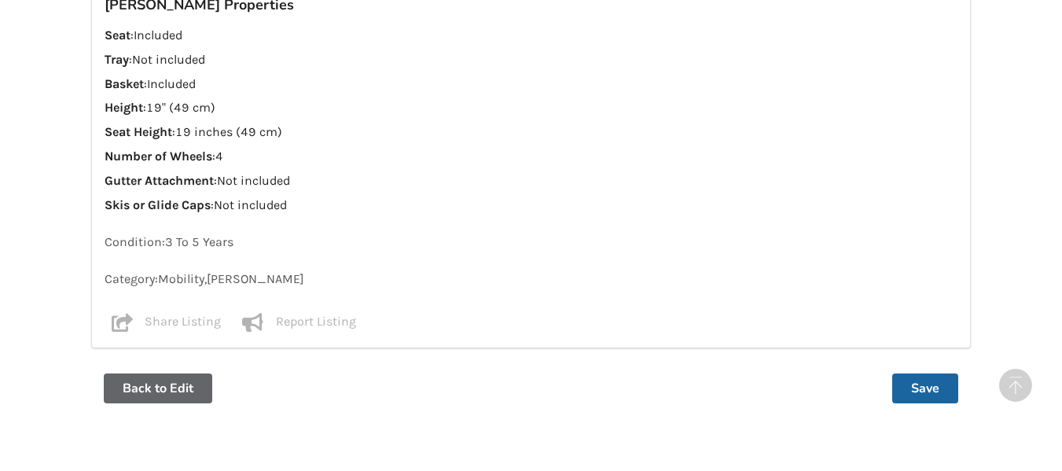
scroll to position [1321, 0]
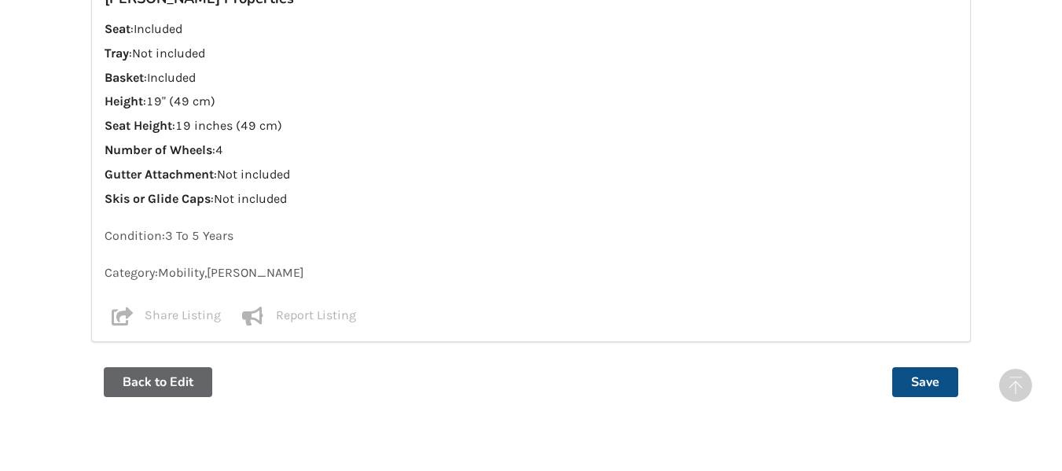
click at [919, 376] on button "Save" at bounding box center [925, 382] width 66 height 30
